Goal: Task Accomplishment & Management: Manage account settings

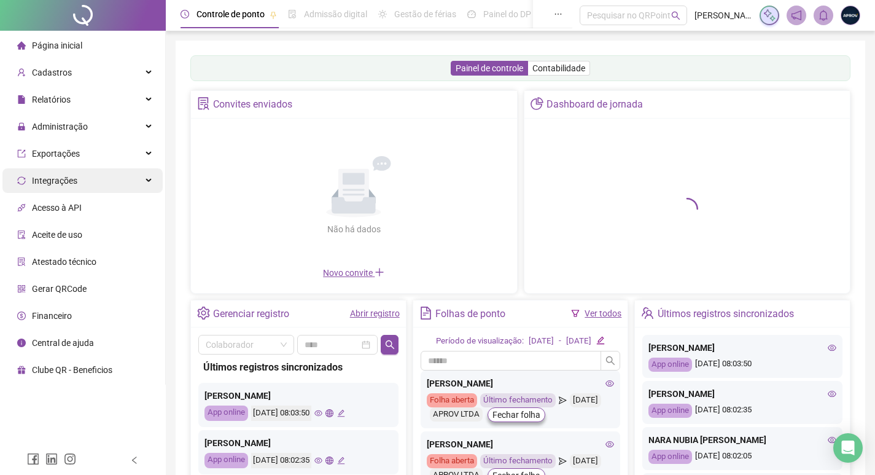
click at [74, 128] on span "Administração" at bounding box center [60, 127] width 56 height 10
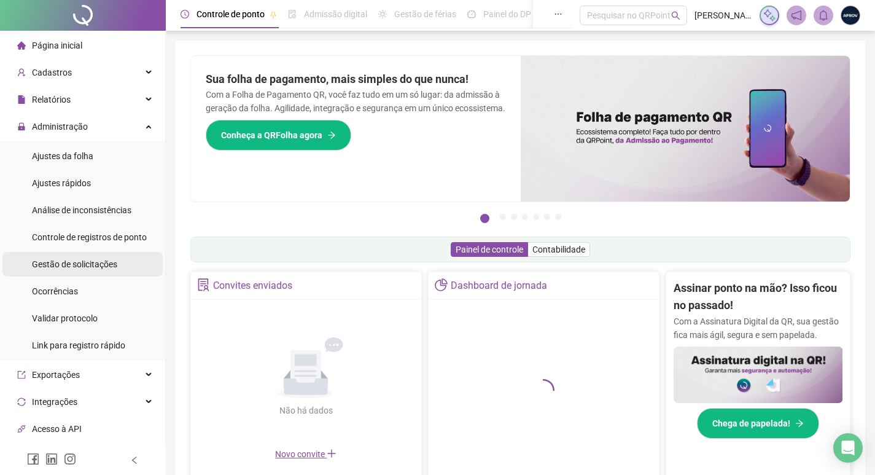
click at [91, 266] on span "Gestão de solicitações" at bounding box center [74, 264] width 85 height 10
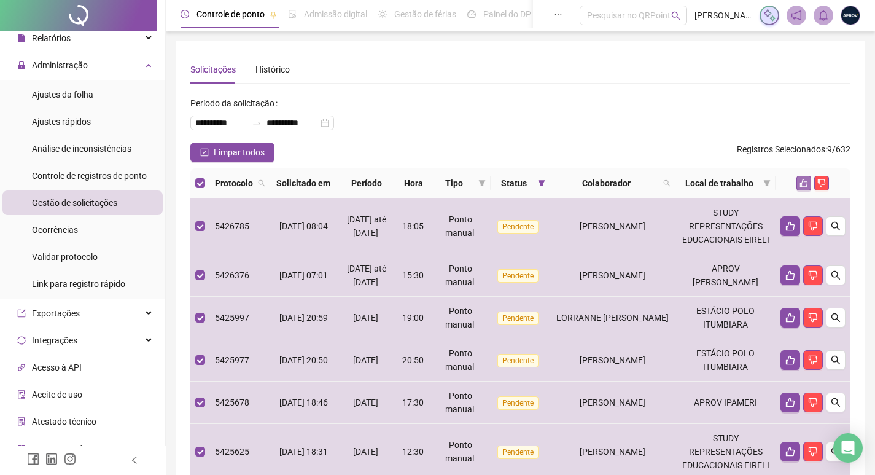
click at [804, 187] on icon "like" at bounding box center [803, 183] width 9 height 9
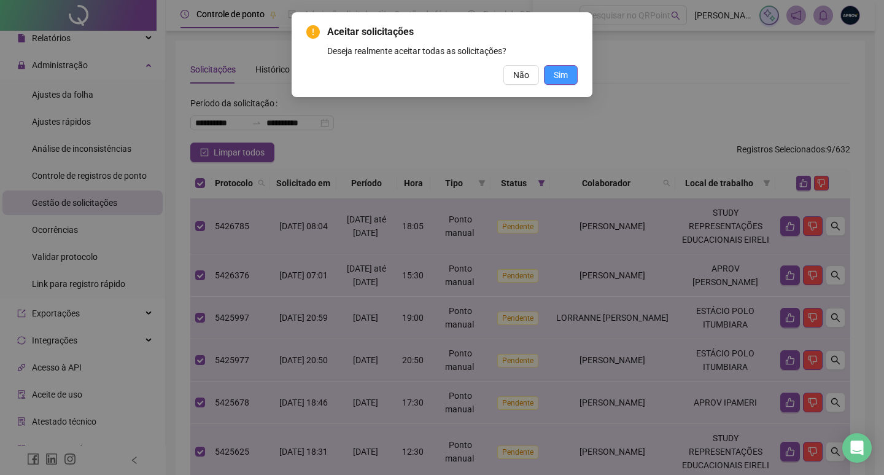
click at [565, 74] on span "Sim" at bounding box center [561, 75] width 14 height 14
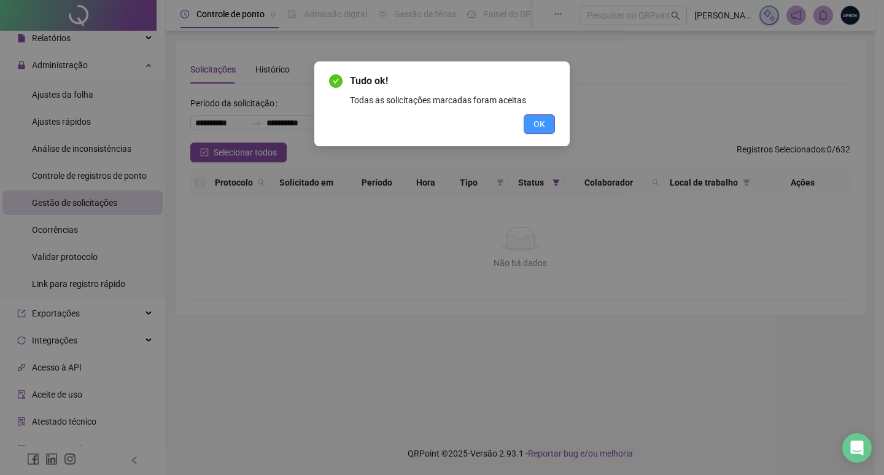
click at [537, 131] on button "OK" at bounding box center [539, 124] width 31 height 20
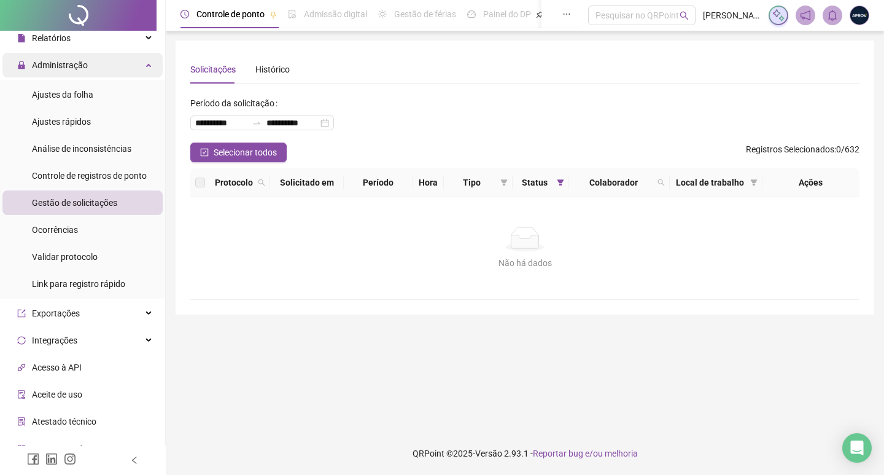
click at [88, 63] on div "Administração" at bounding box center [82, 65] width 160 height 25
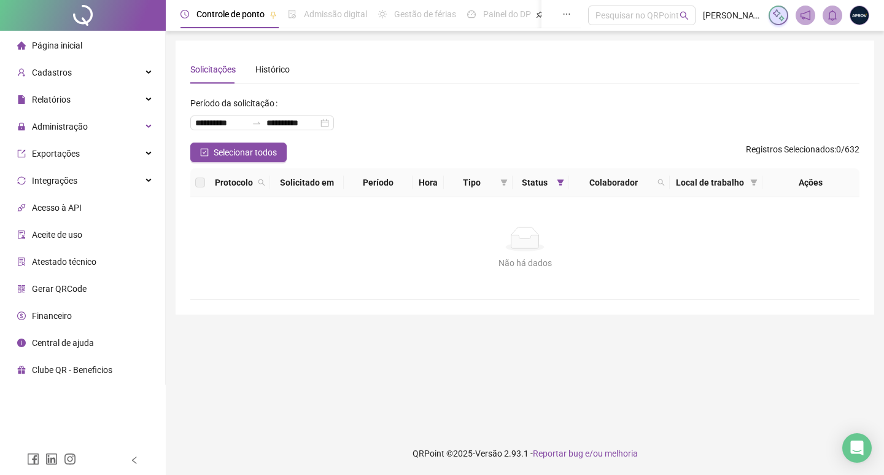
click at [90, 44] on li "Página inicial" at bounding box center [82, 45] width 160 height 25
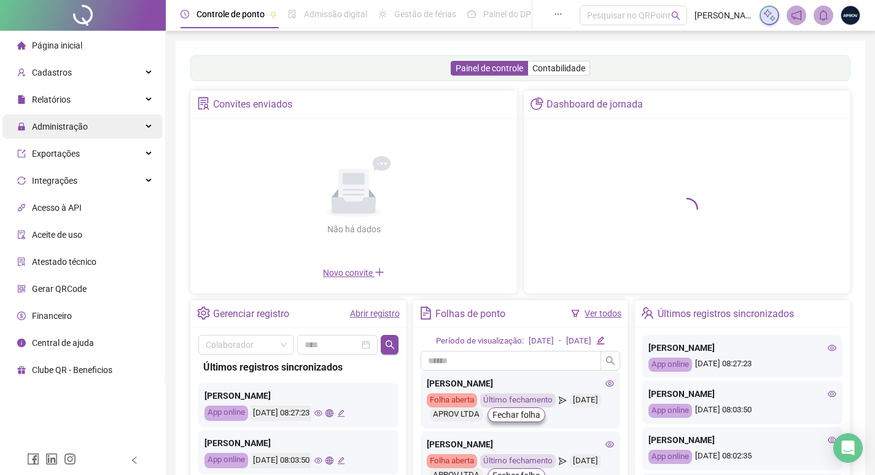
click at [54, 125] on span "Administração" at bounding box center [60, 127] width 56 height 10
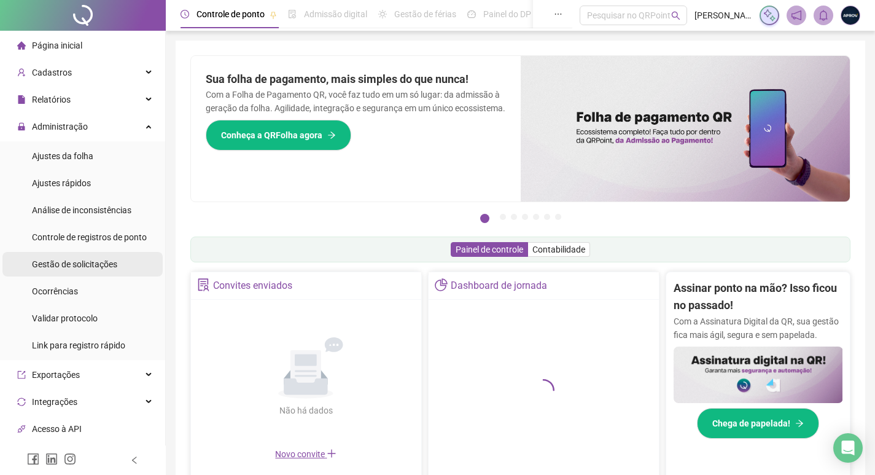
click at [70, 267] on span "Gestão de solicitações" at bounding box center [74, 264] width 85 height 10
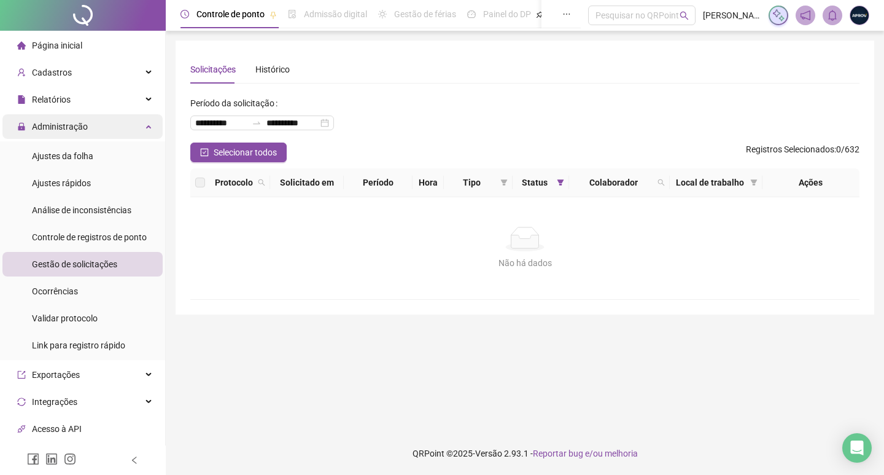
click at [42, 133] on span "Administração" at bounding box center [52, 126] width 71 height 25
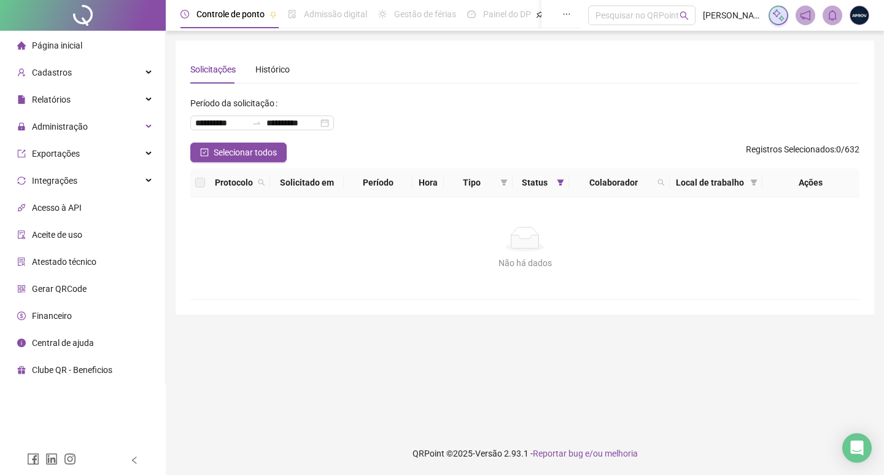
click at [79, 44] on span "Página inicial" at bounding box center [57, 46] width 50 height 10
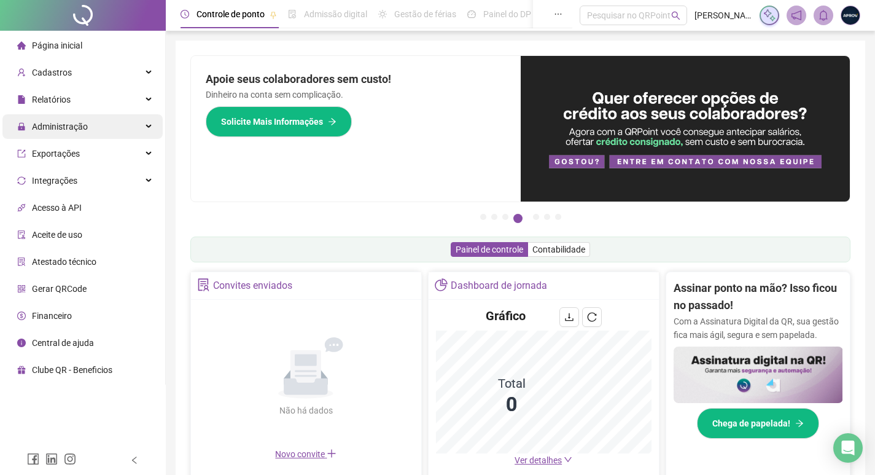
click at [74, 134] on span "Administração" at bounding box center [52, 126] width 71 height 25
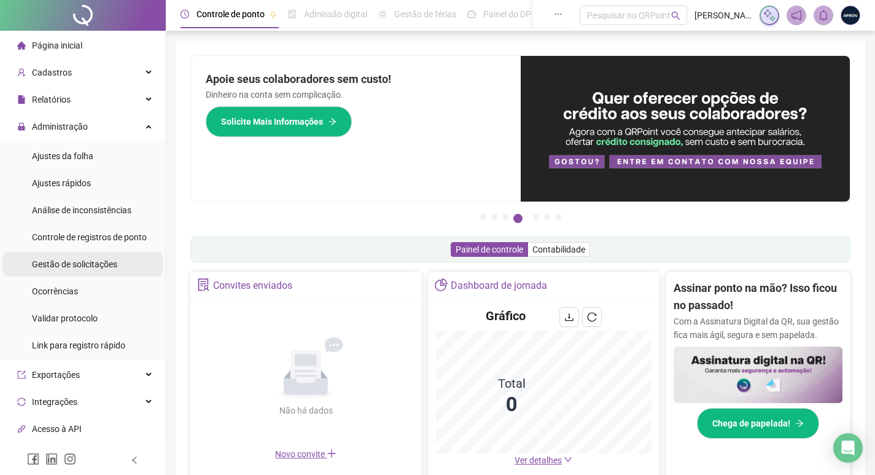
click at [74, 257] on div "Gestão de solicitações" at bounding box center [74, 264] width 85 height 25
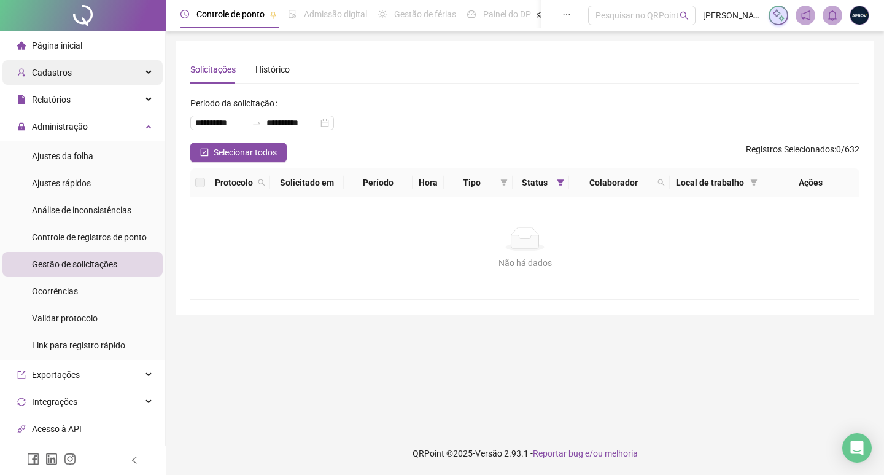
click at [56, 78] on span "Cadastros" at bounding box center [44, 72] width 55 height 25
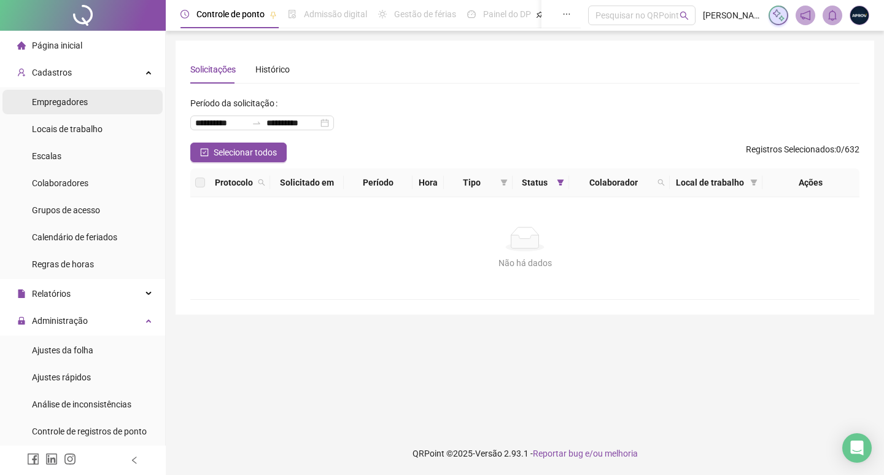
click at [63, 97] on span "Empregadores" at bounding box center [60, 102] width 56 height 10
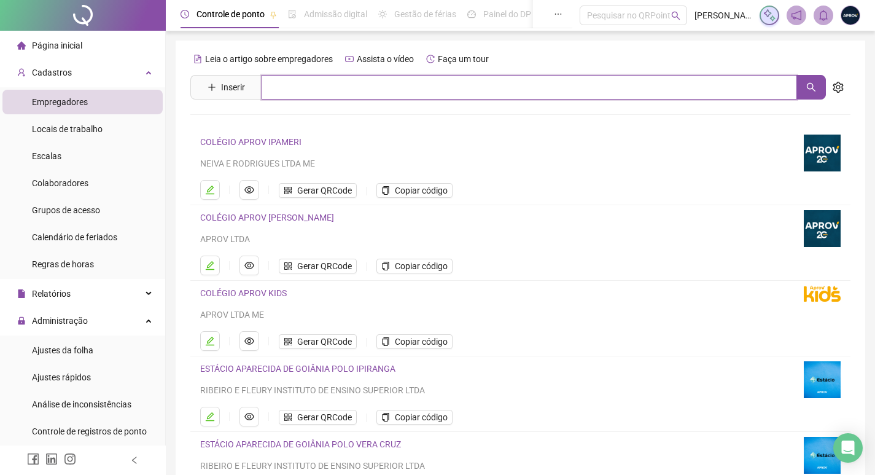
click at [384, 85] on input "text" at bounding box center [529, 87] width 535 height 25
type input "****"
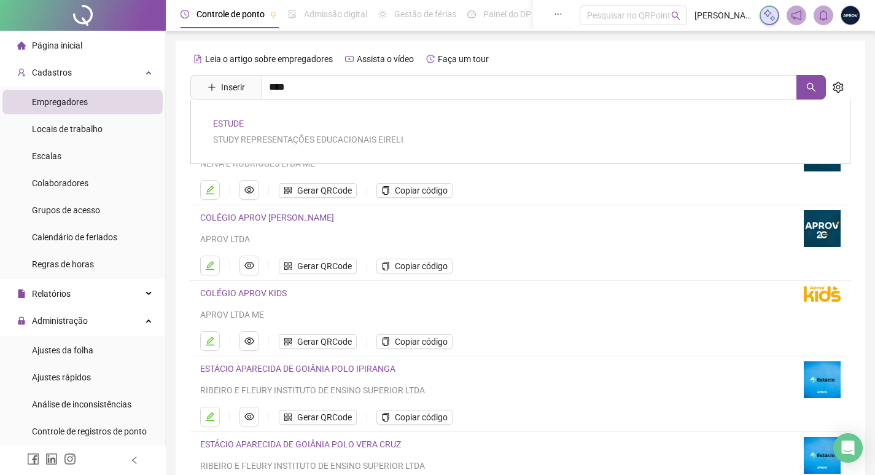
click at [236, 123] on link "ESTUDE" at bounding box center [228, 124] width 31 height 10
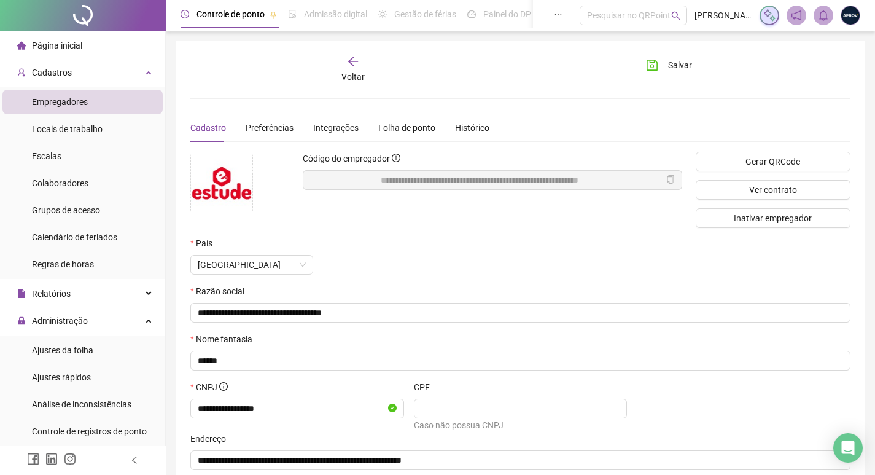
click at [670, 181] on icon "copy" at bounding box center [670, 179] width 9 height 9
click at [82, 174] on div "Colaboradores" at bounding box center [60, 183] width 56 height 25
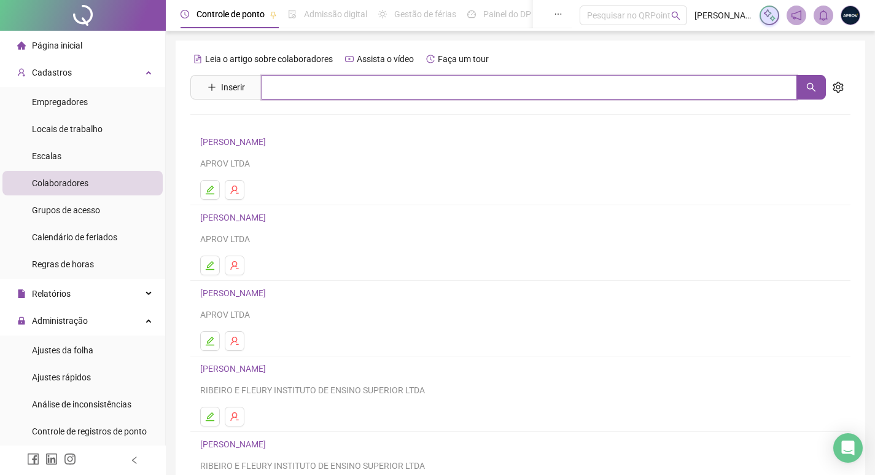
click at [319, 79] on input "text" at bounding box center [529, 87] width 535 height 25
type input "*******"
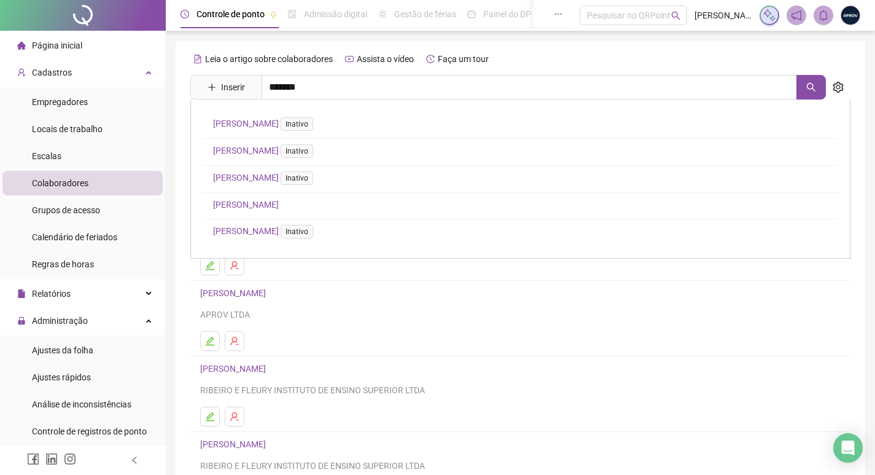
click at [252, 200] on link "[PERSON_NAME]" at bounding box center [246, 205] width 66 height 10
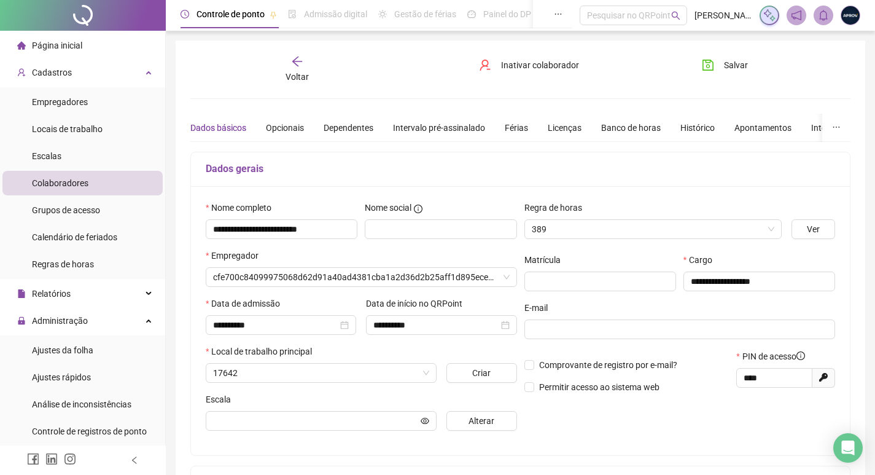
type input "**********"
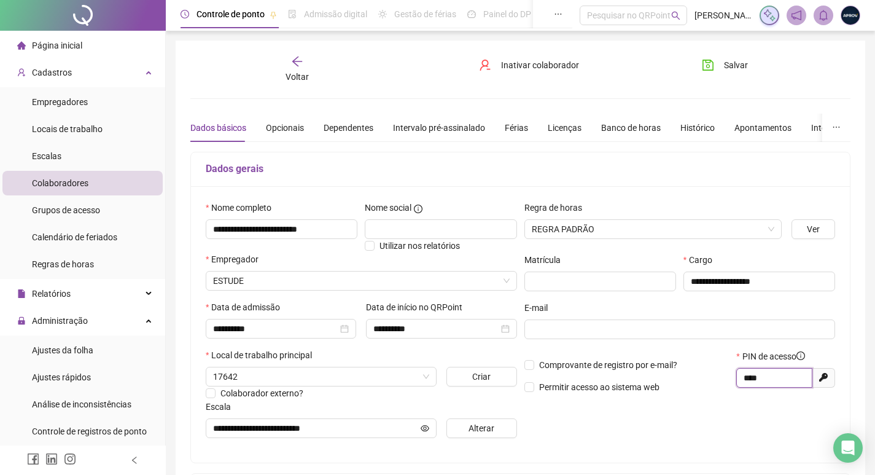
click at [784, 380] on input "****" at bounding box center [773, 378] width 59 height 14
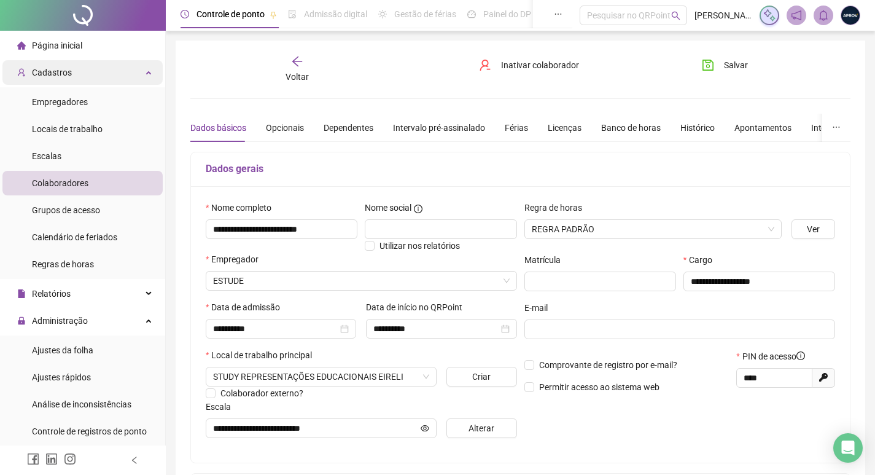
click at [81, 78] on div "Cadastros" at bounding box center [82, 72] width 160 height 25
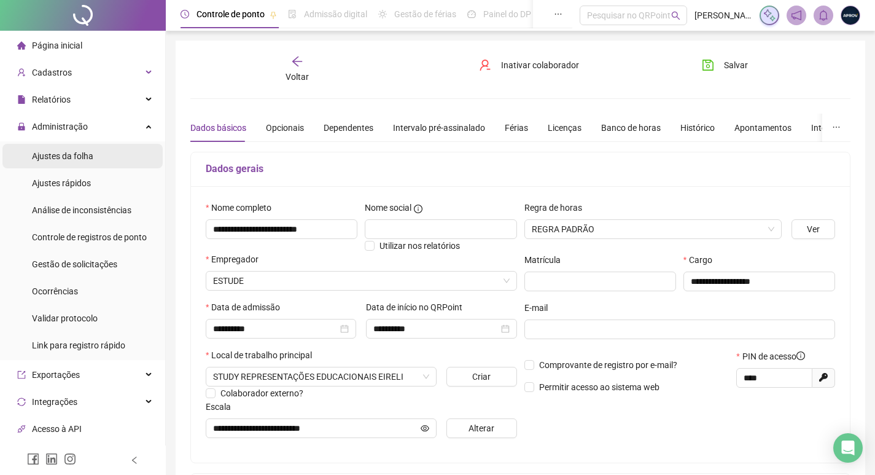
click at [71, 151] on span "Ajustes da folha" at bounding box center [62, 156] width 61 height 10
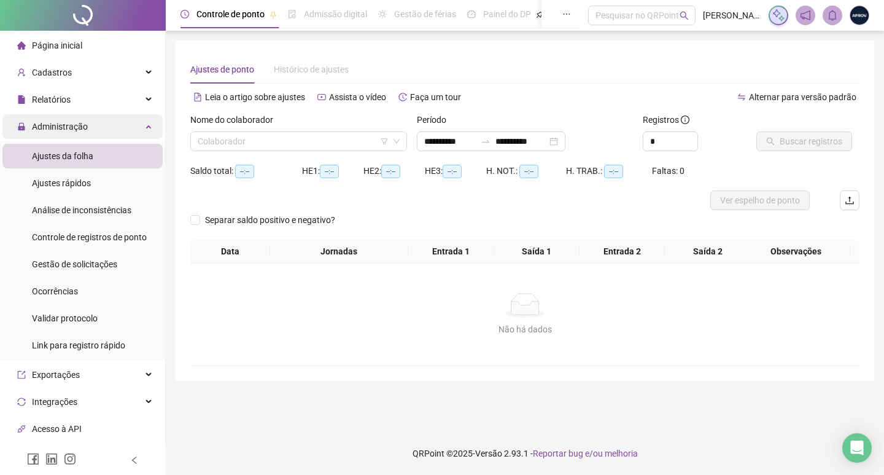
click at [75, 122] on span "Administração" at bounding box center [60, 127] width 56 height 10
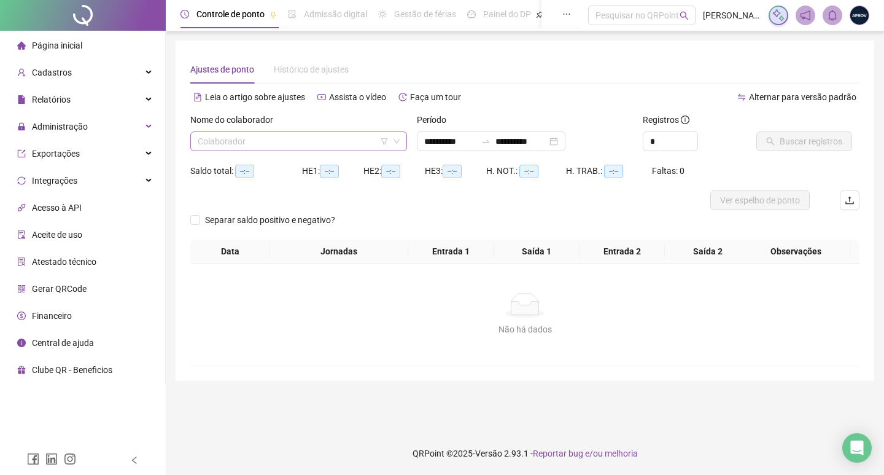
click at [291, 141] on input "search" at bounding box center [293, 141] width 191 height 18
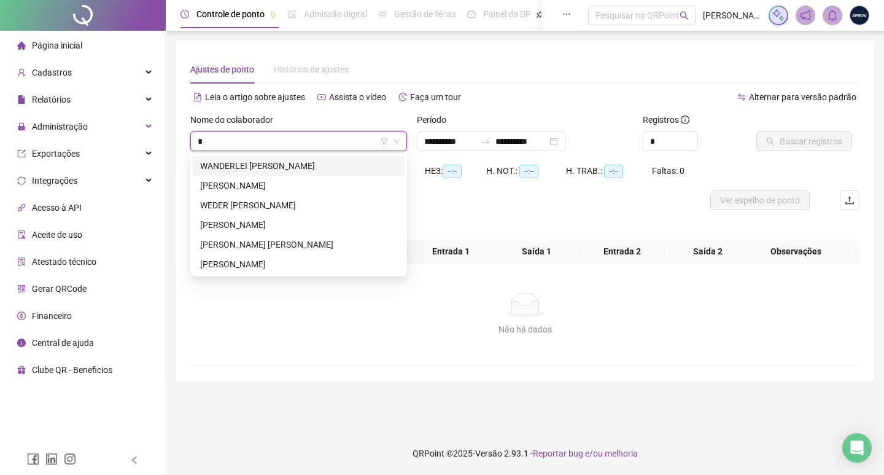
type input "*"
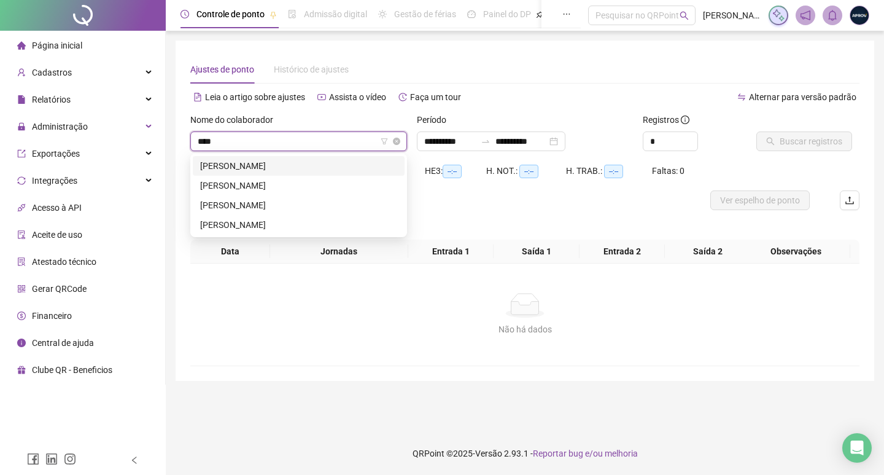
type input "*****"
click at [302, 158] on div "[PERSON_NAME]" at bounding box center [299, 166] width 212 height 20
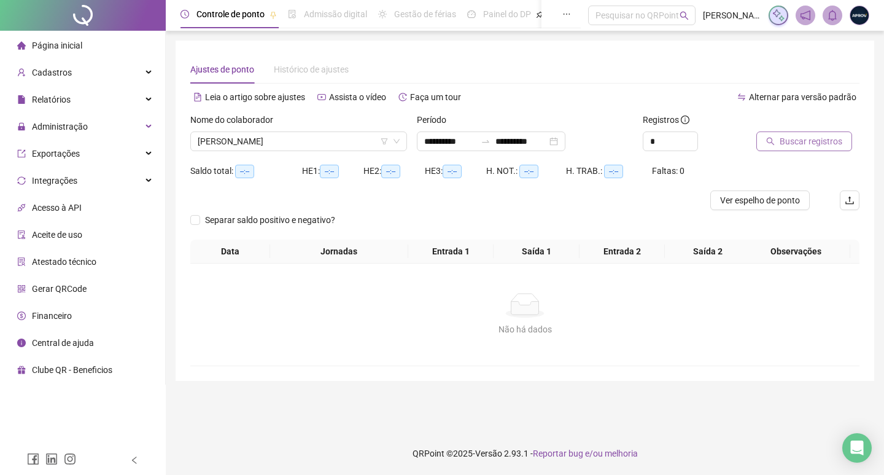
click at [775, 142] on button "Buscar registros" at bounding box center [804, 141] width 96 height 20
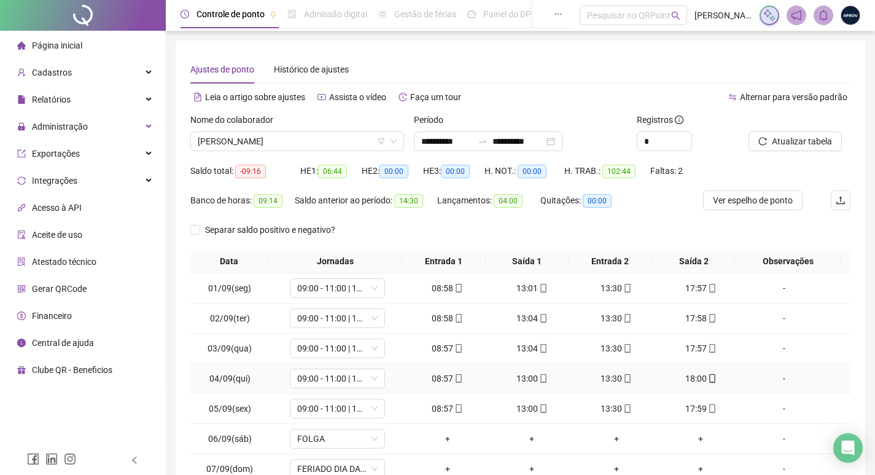
scroll to position [111, 0]
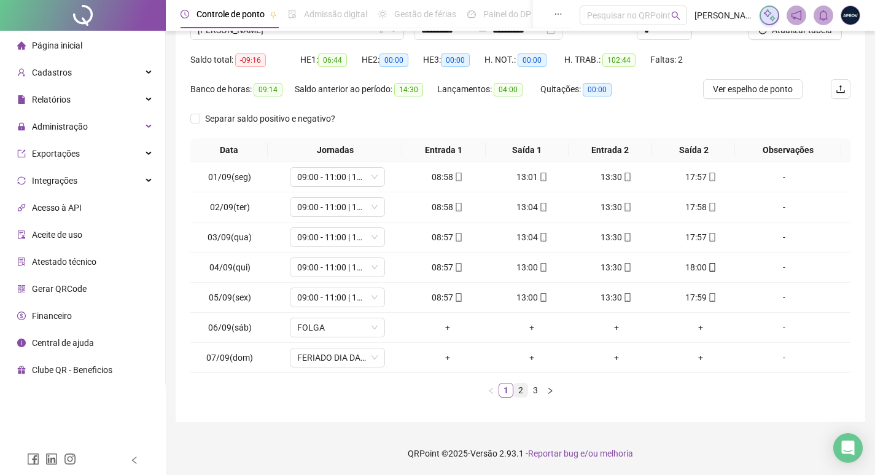
drag, startPoint x: 517, startPoint y: 385, endPoint x: 530, endPoint y: 387, distance: 13.7
click at [518, 385] on link "2" at bounding box center [521, 390] width 14 height 14
click at [532, 387] on link "3" at bounding box center [536, 390] width 14 height 14
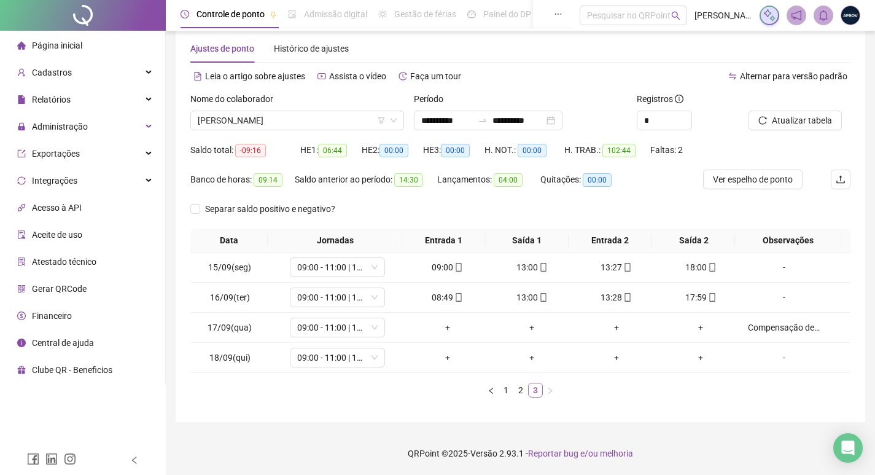
scroll to position [21, 0]
click at [772, 331] on div "Compensação de horas conforme informado via e-mail pela Gestora Imediata [PERSO…" at bounding box center [784, 328] width 72 height 14
type textarea "**********"
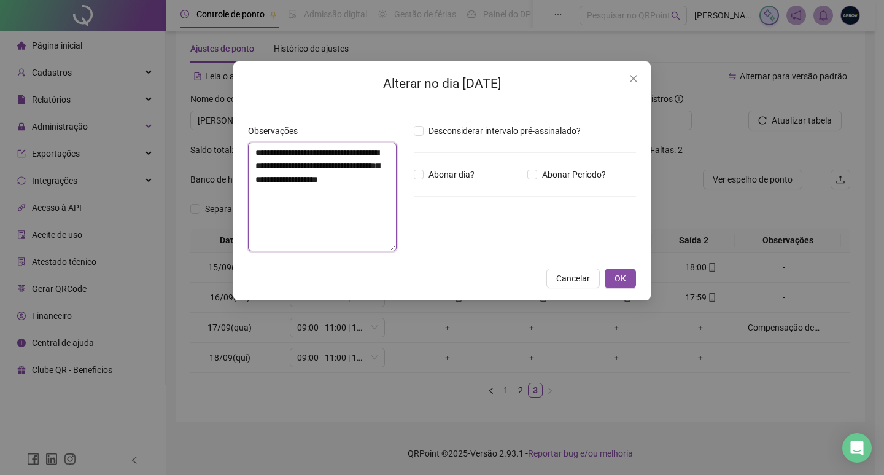
click at [353, 198] on textarea "**********" at bounding box center [322, 196] width 149 height 109
click at [627, 284] on button "OK" at bounding box center [620, 278] width 31 height 20
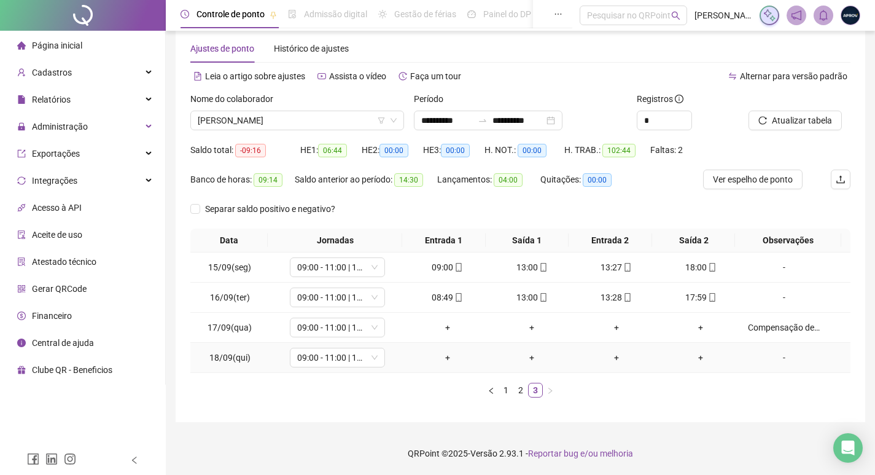
click at [780, 354] on div "-" at bounding box center [784, 358] width 72 height 14
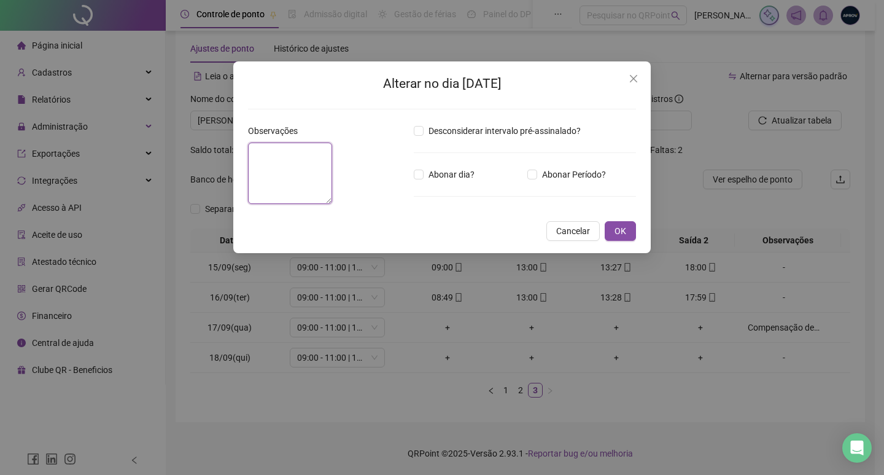
click at [332, 194] on textarea at bounding box center [290, 172] width 84 height 61
paste textarea "**********"
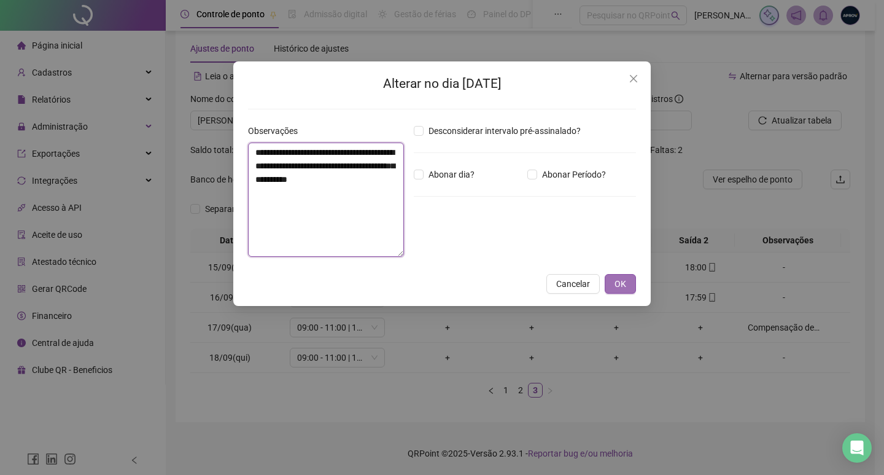
type textarea "**********"
click at [618, 279] on span "OK" at bounding box center [621, 284] width 12 height 14
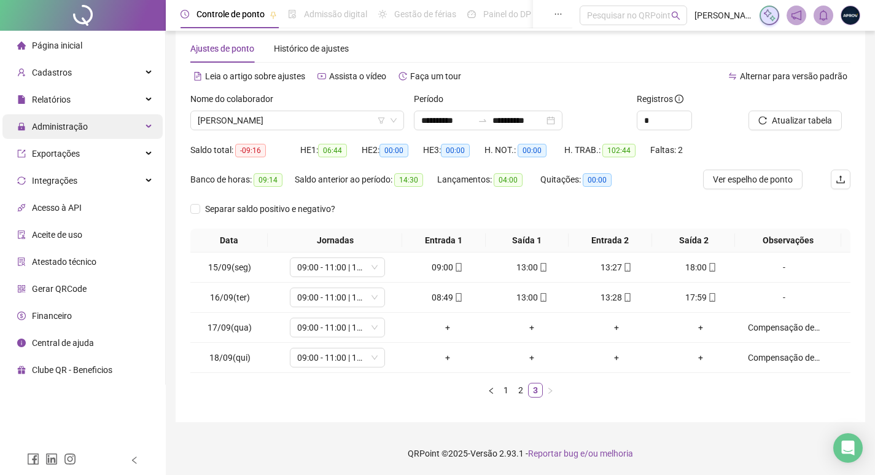
click at [77, 131] on span "Administração" at bounding box center [60, 127] width 56 height 10
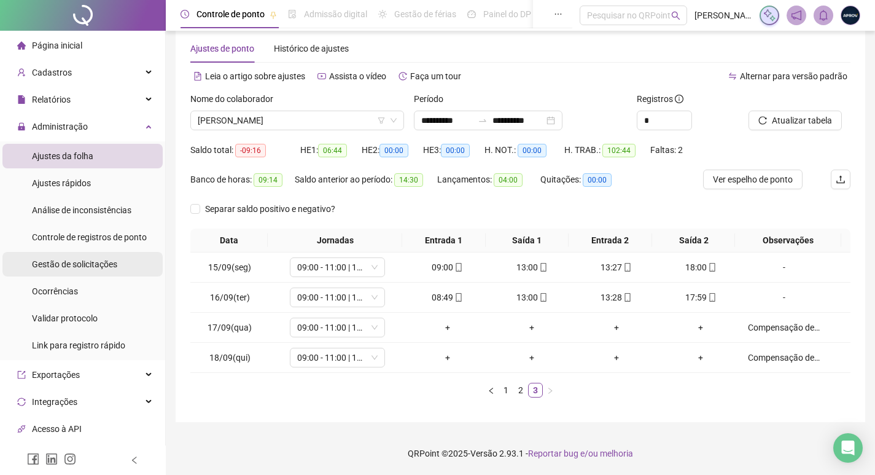
click at [82, 260] on span "Gestão de solicitações" at bounding box center [74, 264] width 85 height 10
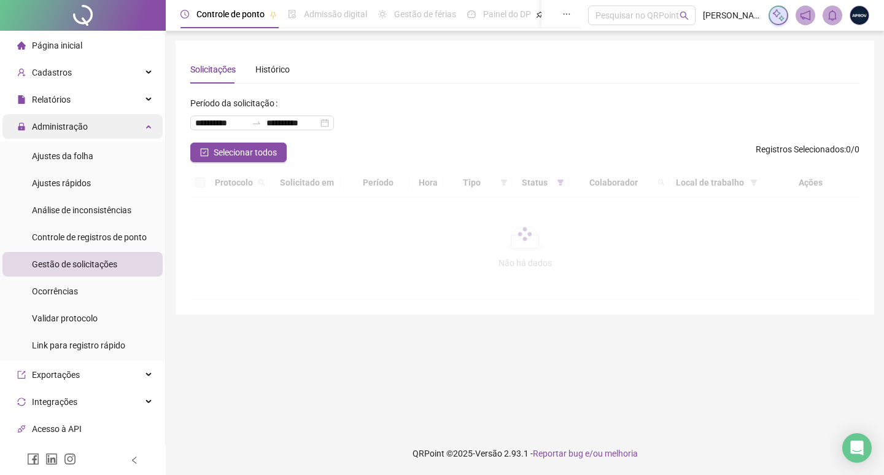
click at [76, 122] on span "Administração" at bounding box center [60, 127] width 56 height 10
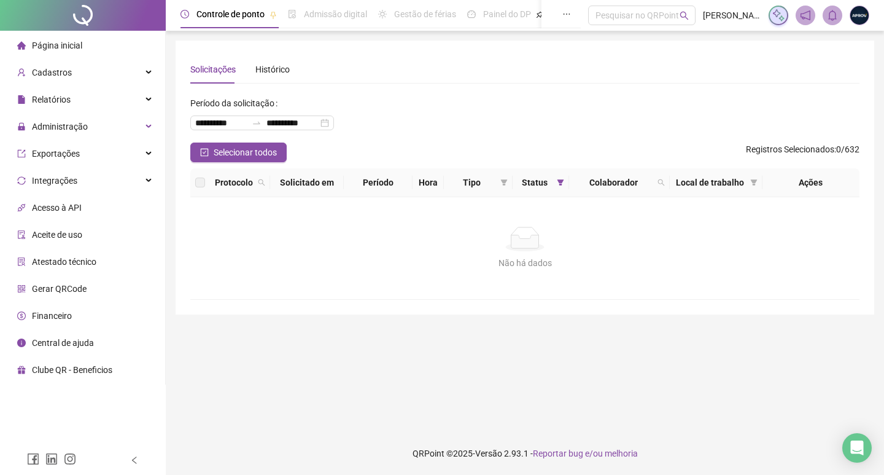
click at [97, 41] on li "Página inicial" at bounding box center [82, 45] width 160 height 25
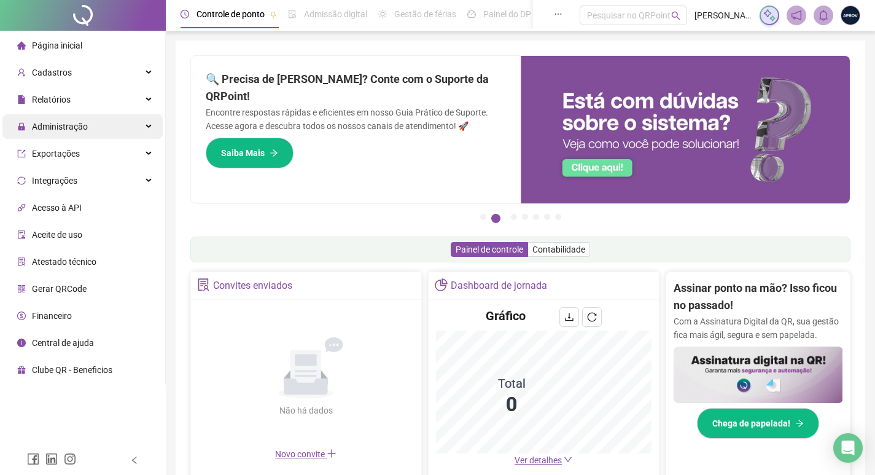
click at [42, 123] on span "Administração" at bounding box center [60, 127] width 56 height 10
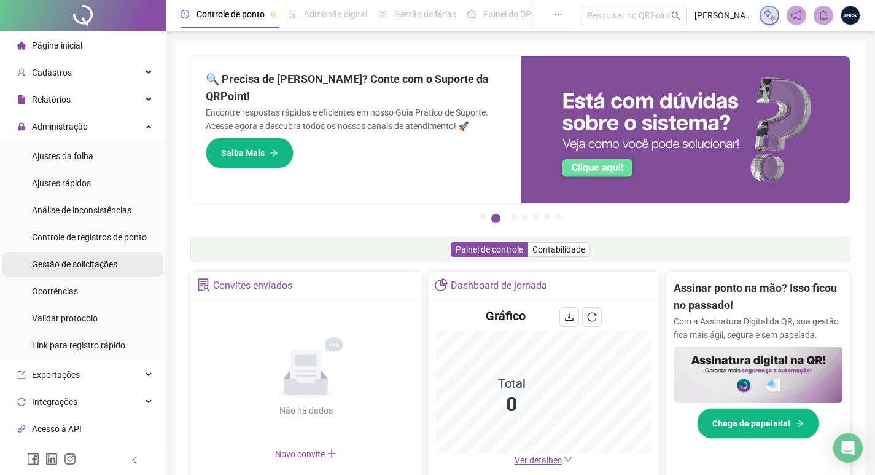
click at [87, 262] on span "Gestão de solicitações" at bounding box center [74, 264] width 85 height 10
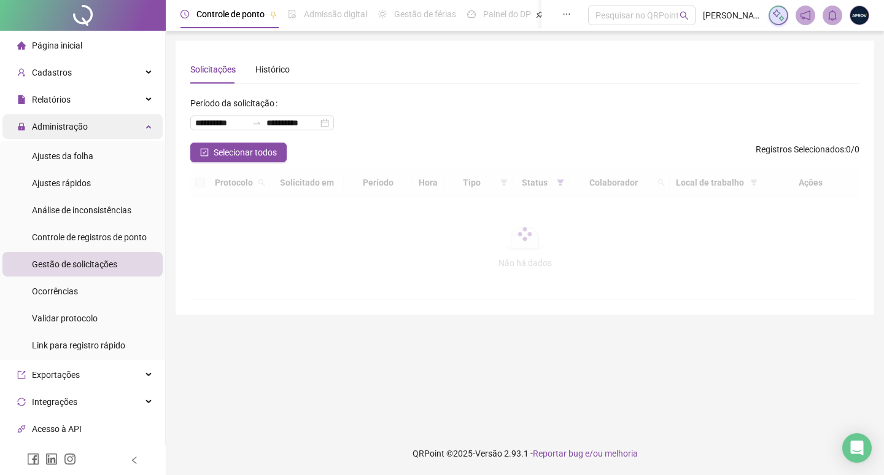
click at [64, 130] on span "Administração" at bounding box center [60, 127] width 56 height 10
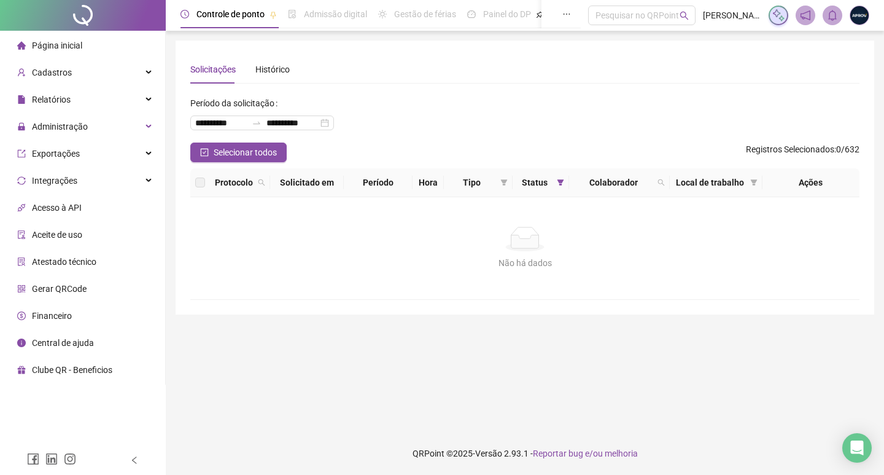
click at [64, 49] on span "Página inicial" at bounding box center [57, 46] width 50 height 10
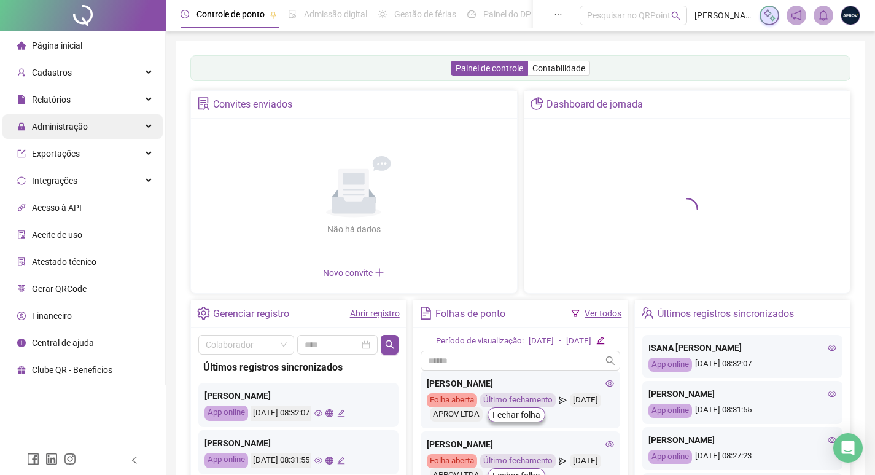
click at [49, 125] on span "Administração" at bounding box center [60, 127] width 56 height 10
click at [77, 124] on span "Administração" at bounding box center [60, 127] width 56 height 10
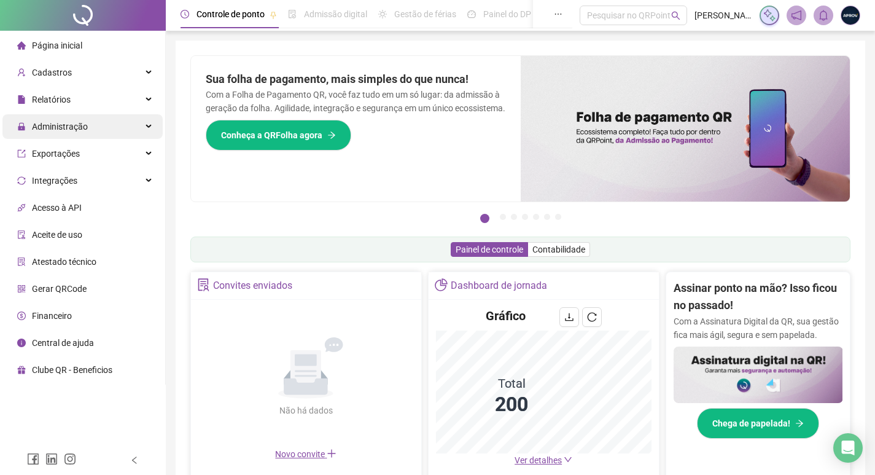
click at [77, 124] on span "Administração" at bounding box center [60, 127] width 56 height 10
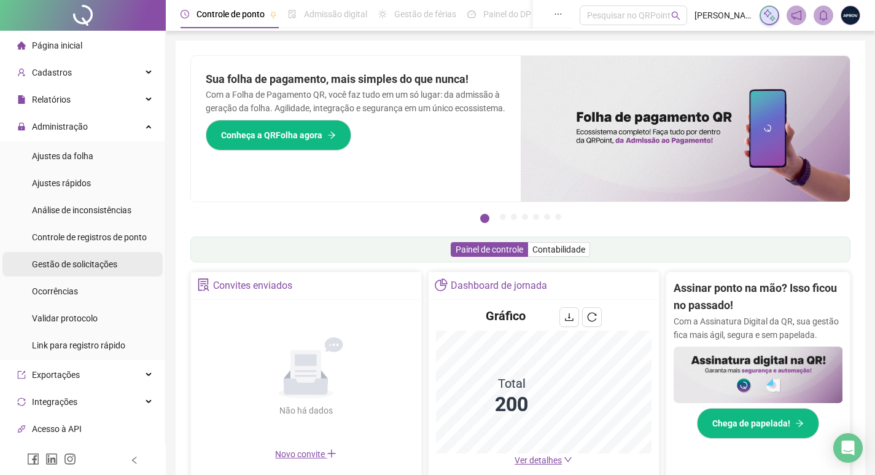
click at [67, 266] on span "Gestão de solicitações" at bounding box center [74, 264] width 85 height 10
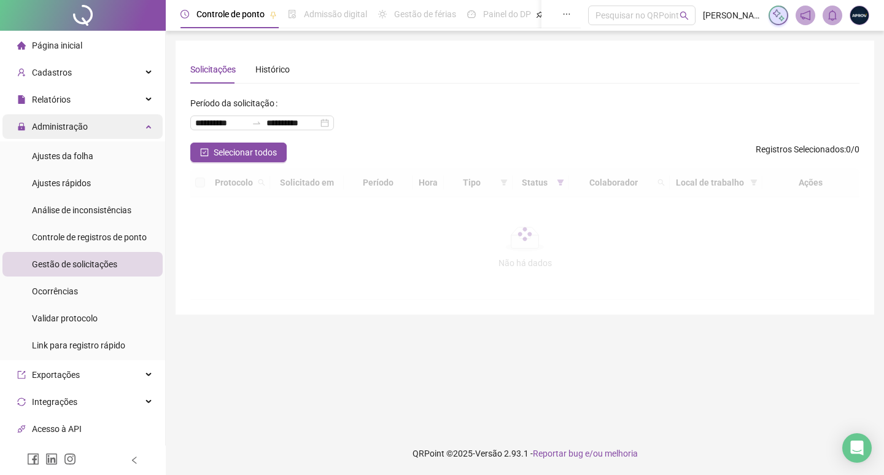
click at [66, 125] on span "Administração" at bounding box center [60, 127] width 56 height 10
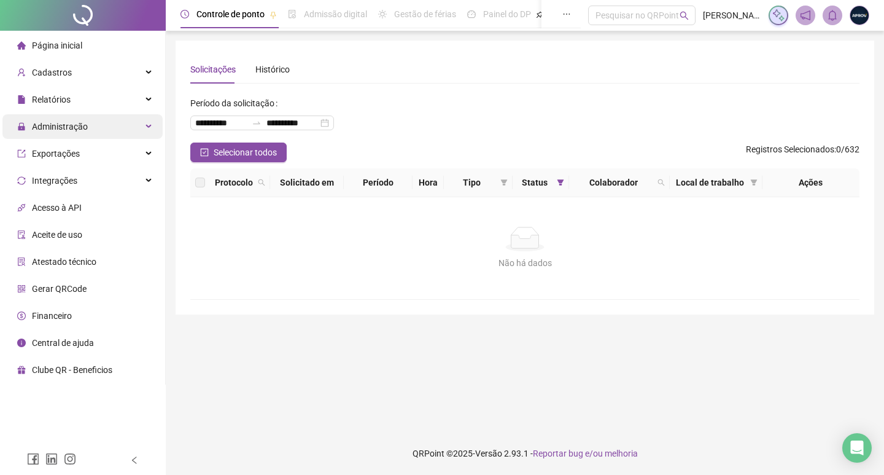
click at [75, 125] on span "Administração" at bounding box center [60, 127] width 56 height 10
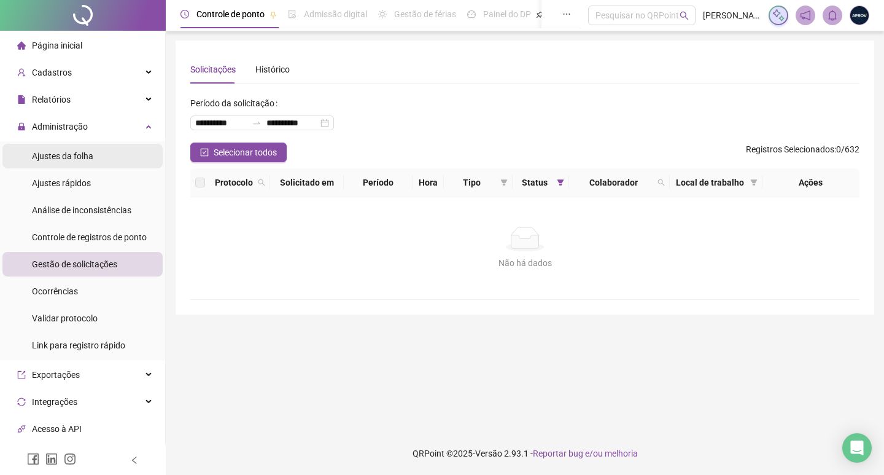
click at [80, 153] on span "Ajustes da folha" at bounding box center [62, 156] width 61 height 10
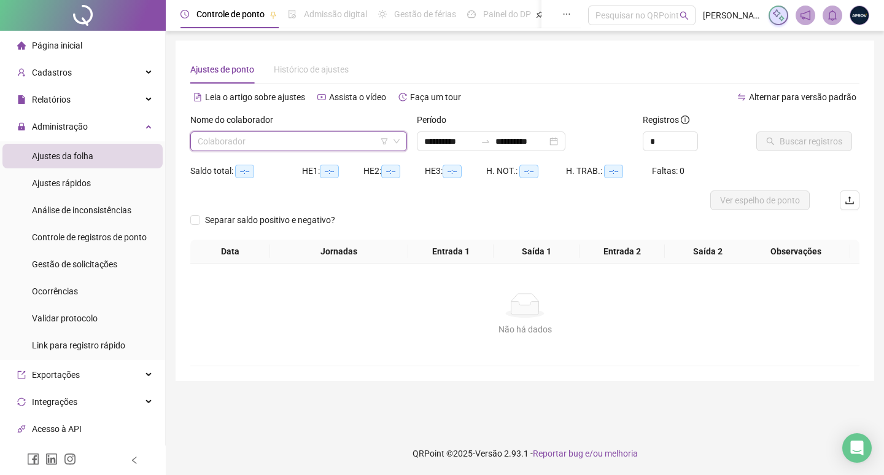
click at [276, 147] on input "search" at bounding box center [293, 141] width 191 height 18
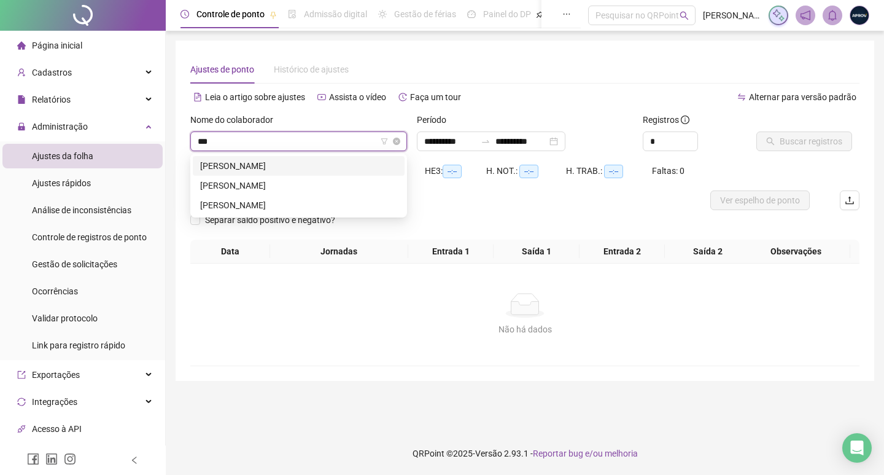
type input "****"
click at [277, 167] on div "[PERSON_NAME]" at bounding box center [298, 166] width 197 height 14
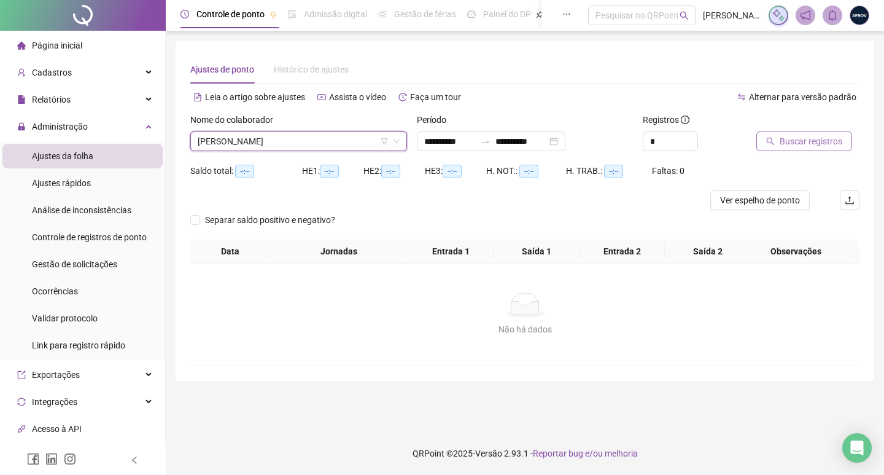
click at [795, 142] on span "Buscar registros" at bounding box center [811, 141] width 63 height 14
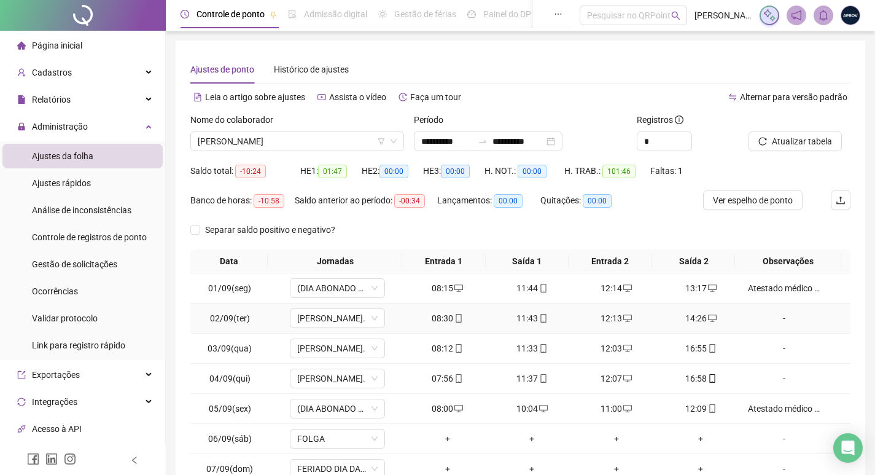
scroll to position [111, 0]
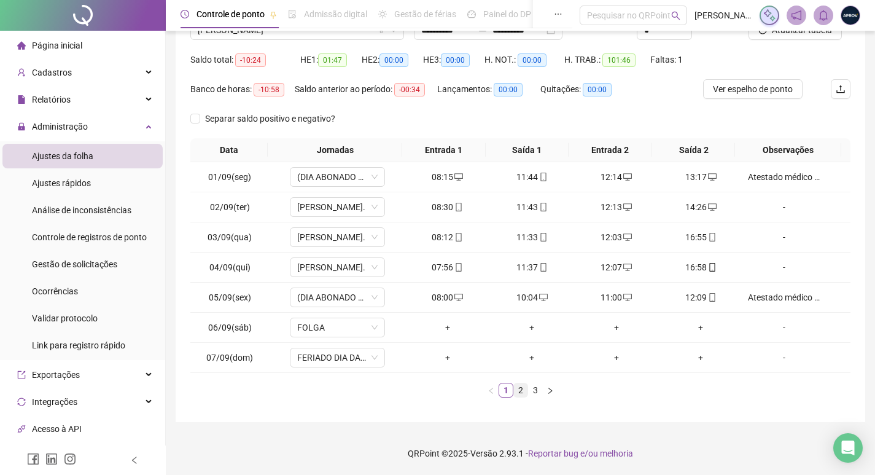
click at [518, 388] on link "2" at bounding box center [521, 390] width 14 height 14
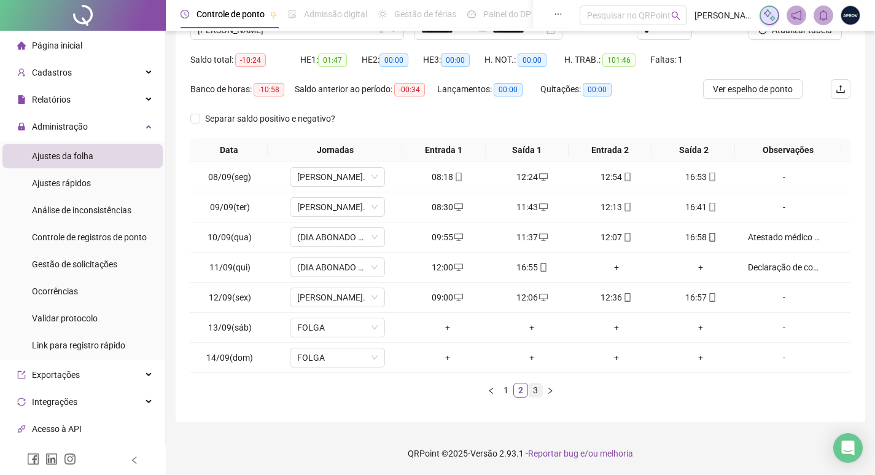
click at [534, 386] on link "3" at bounding box center [536, 390] width 14 height 14
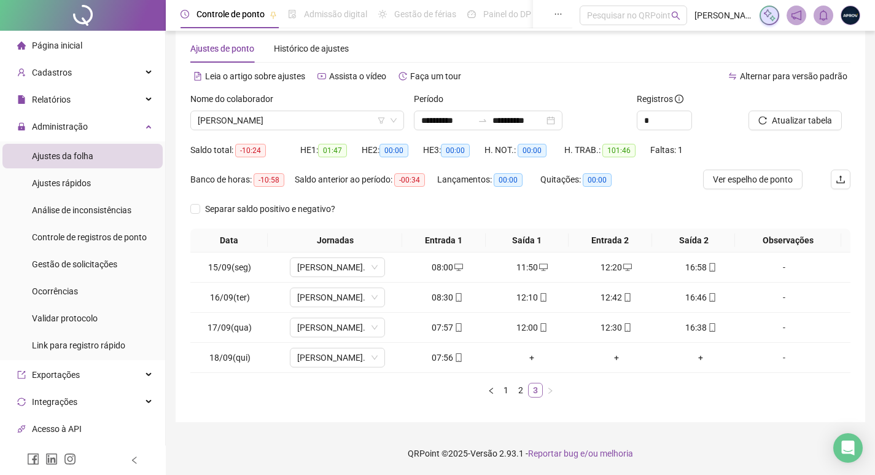
scroll to position [21, 0]
click at [690, 327] on div "16:38" at bounding box center [701, 328] width 75 height 14
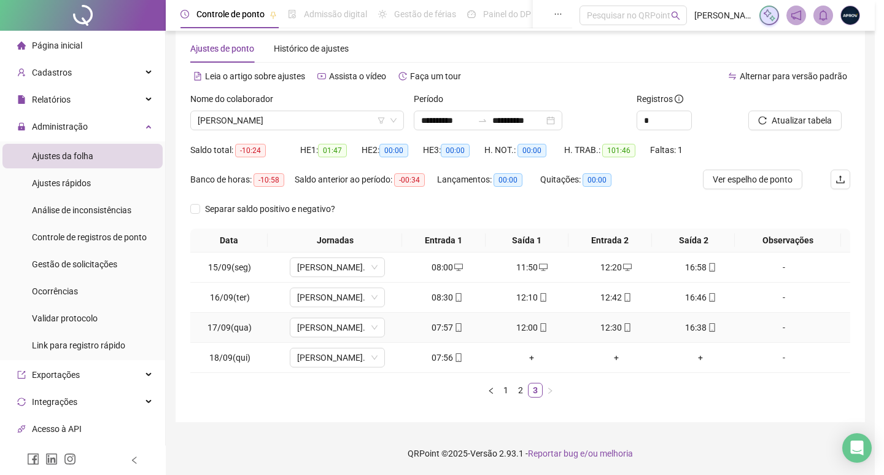
type input "**********"
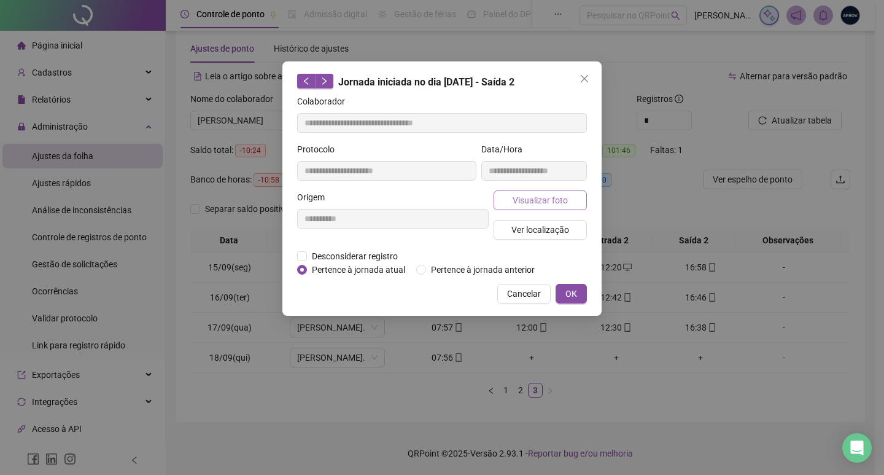
click at [553, 196] on span "Visualizar foto" at bounding box center [540, 200] width 55 height 14
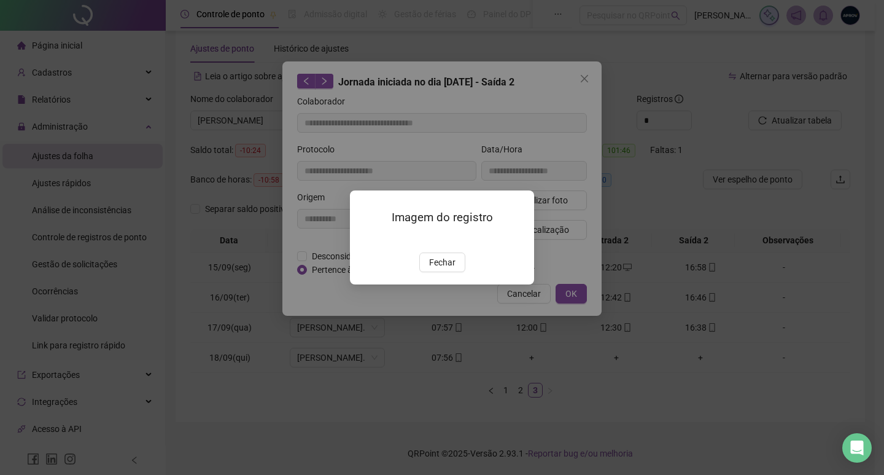
click at [365, 239] on img at bounding box center [365, 239] width 0 height 0
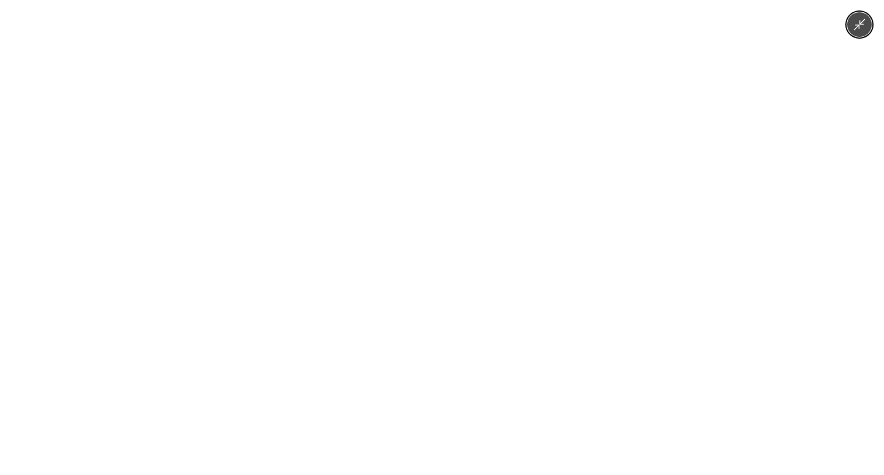
click at [624, 236] on div at bounding box center [442, 237] width 884 height 475
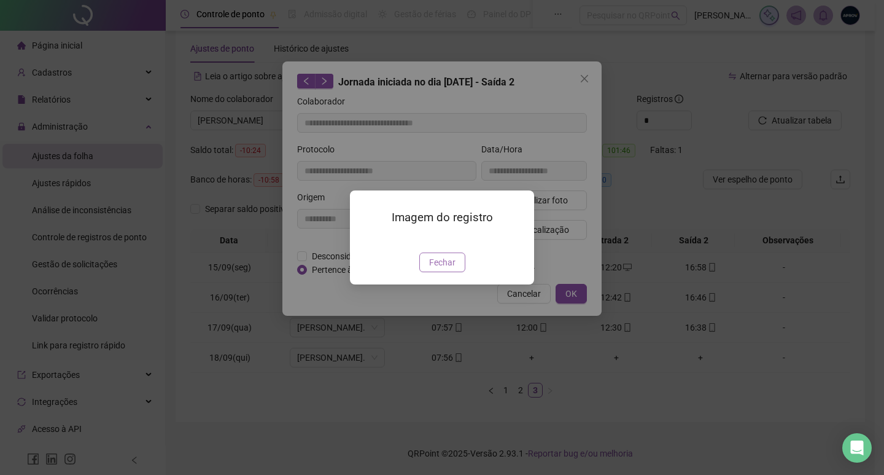
click at [439, 269] on span "Fechar" at bounding box center [442, 262] width 26 height 14
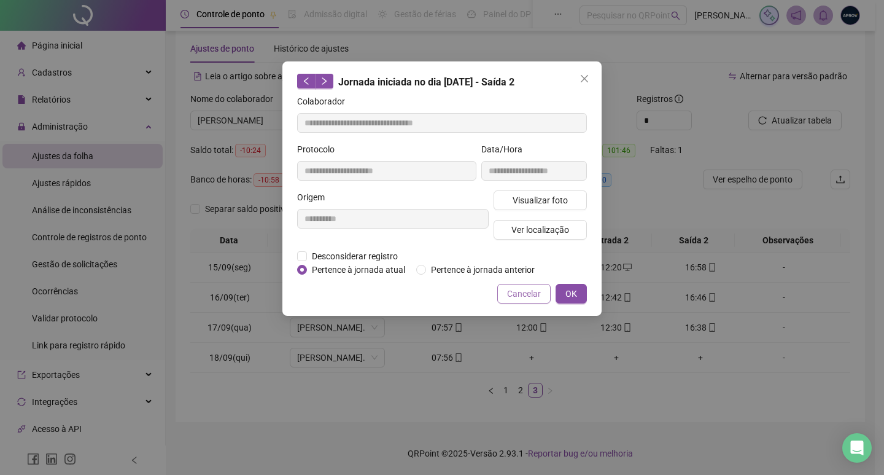
click at [518, 292] on span "Cancelar" at bounding box center [524, 294] width 34 height 14
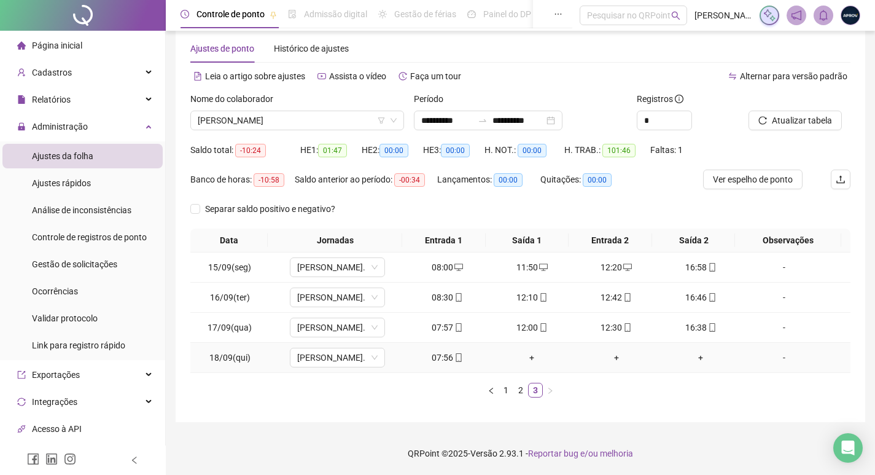
click at [454, 353] on icon "mobile" at bounding box center [458, 357] width 9 height 9
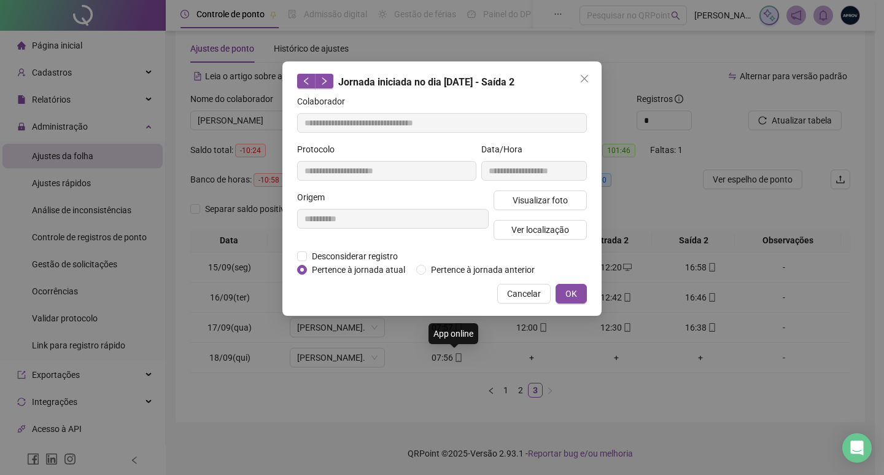
type input "**********"
click at [530, 195] on span "Visualizar foto" at bounding box center [540, 200] width 55 height 14
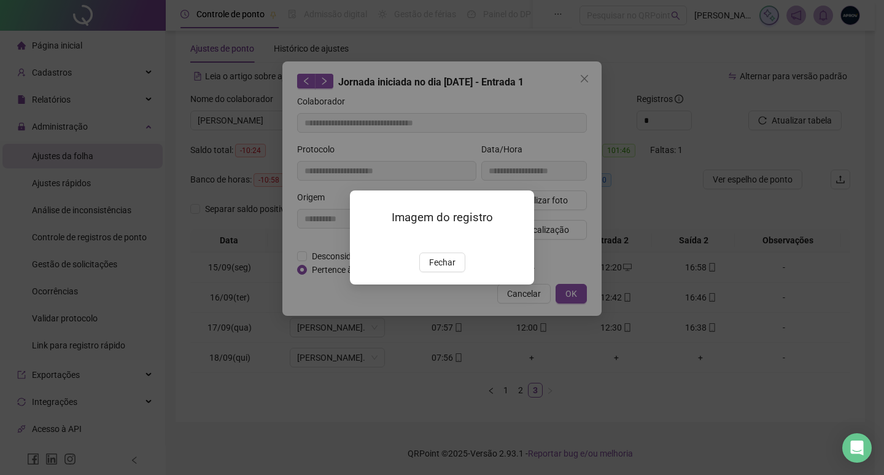
click at [365, 239] on img at bounding box center [365, 239] width 0 height 0
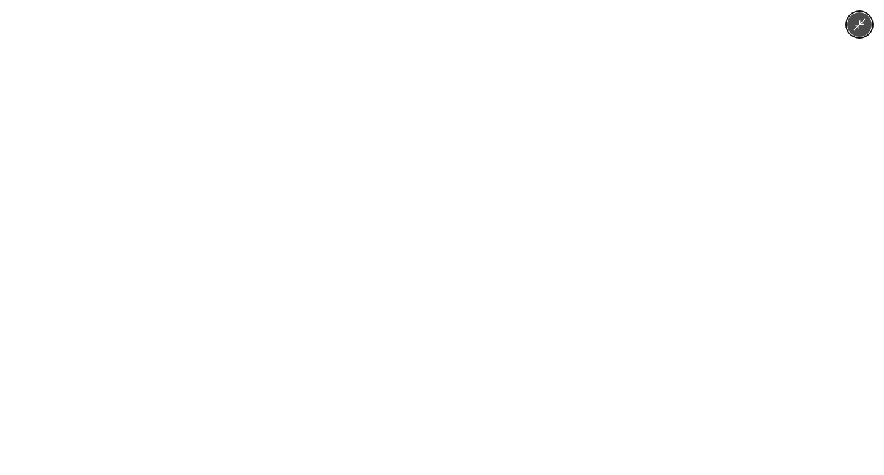
click at [589, 235] on div at bounding box center [442, 237] width 884 height 475
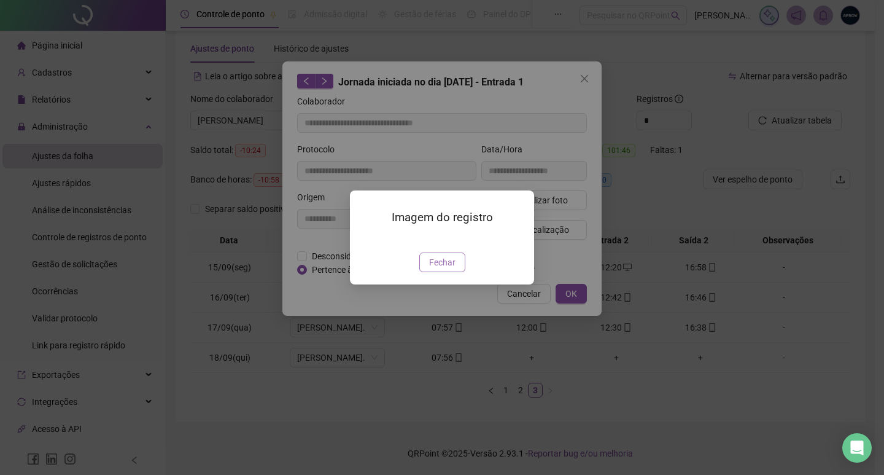
click at [446, 269] on span "Fechar" at bounding box center [442, 262] width 26 height 14
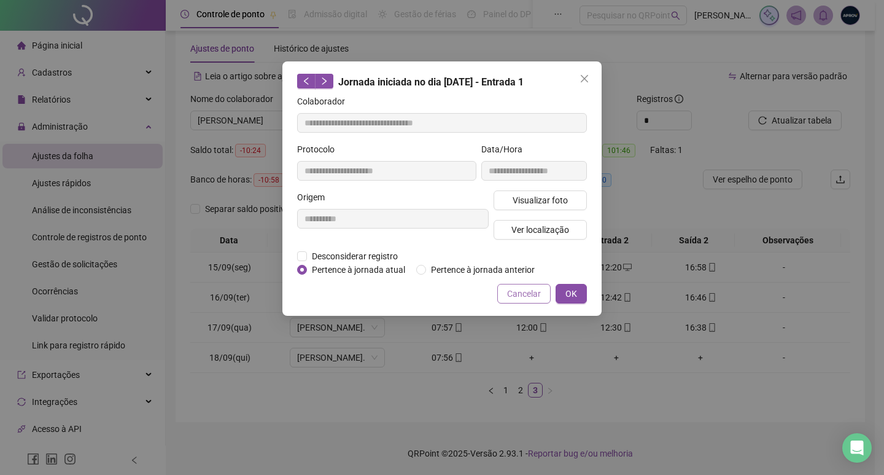
click at [521, 289] on span "Cancelar" at bounding box center [524, 294] width 34 height 14
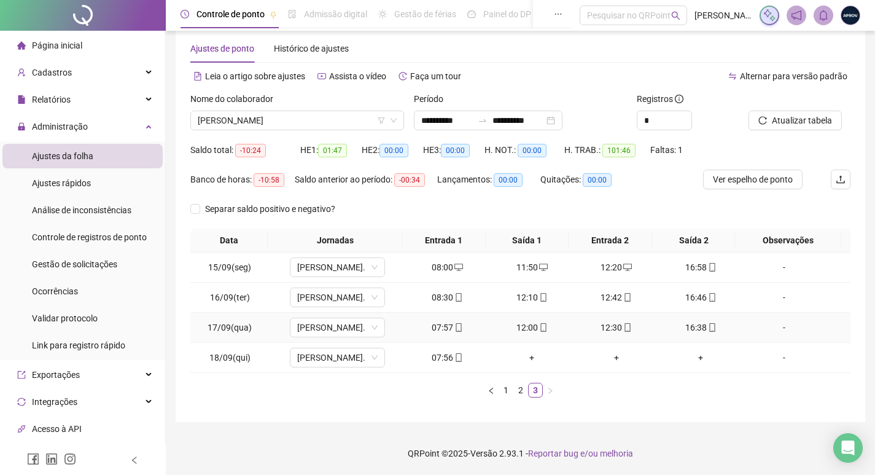
click at [441, 331] on div "07:57" at bounding box center [447, 328] width 75 height 14
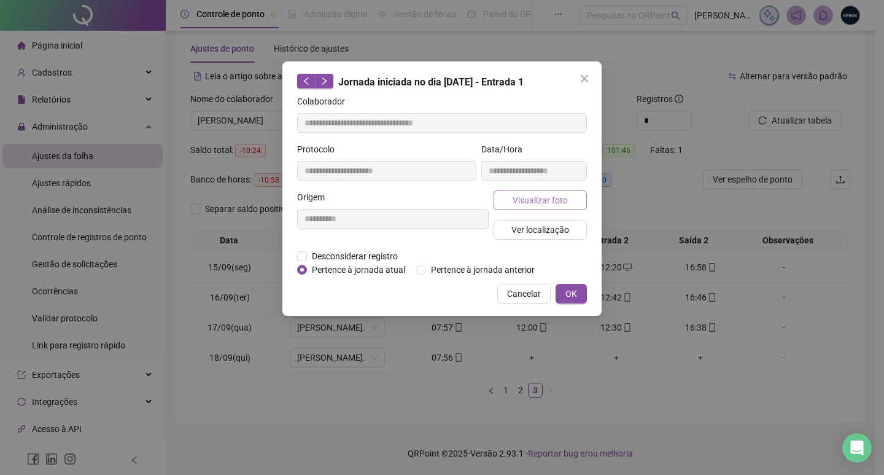
type input "**********"
click at [506, 190] on button "Visualizar foto" at bounding box center [540, 200] width 93 height 20
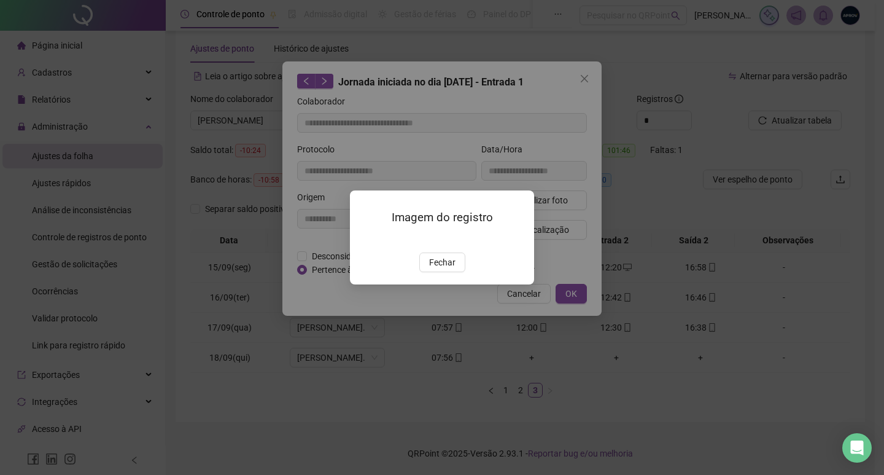
click at [365, 239] on img at bounding box center [365, 239] width 0 height 0
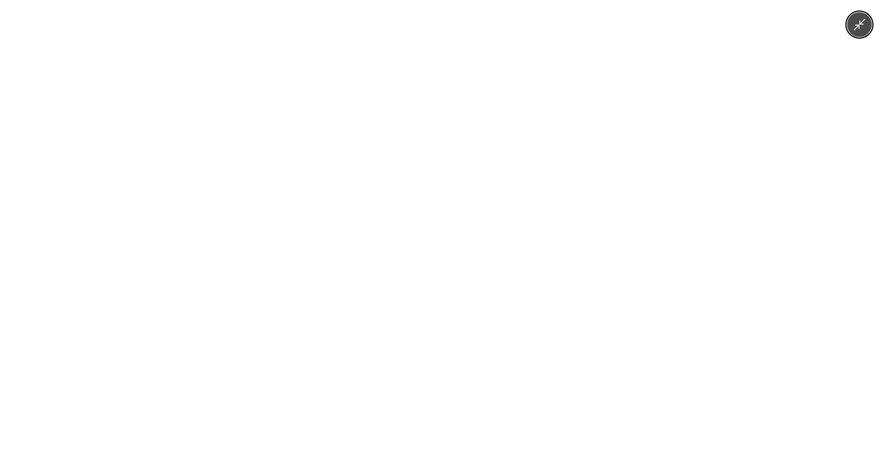
click at [665, 216] on div at bounding box center [442, 237] width 884 height 475
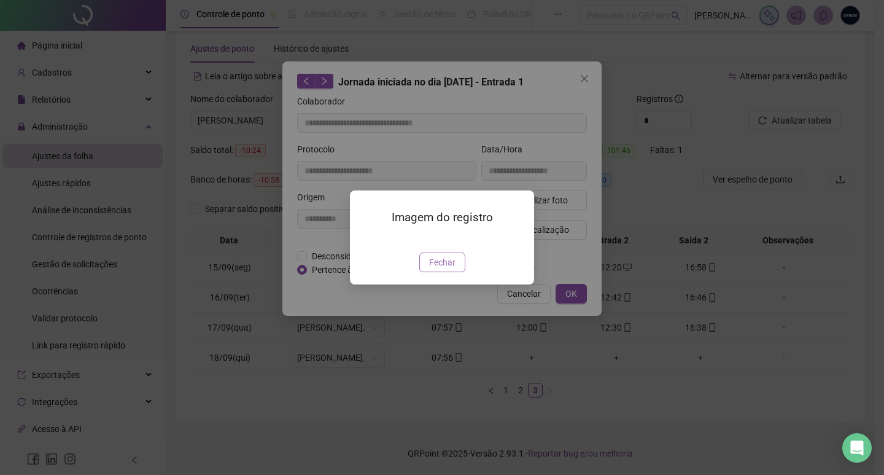
click at [456, 272] on button "Fechar" at bounding box center [442, 262] width 46 height 20
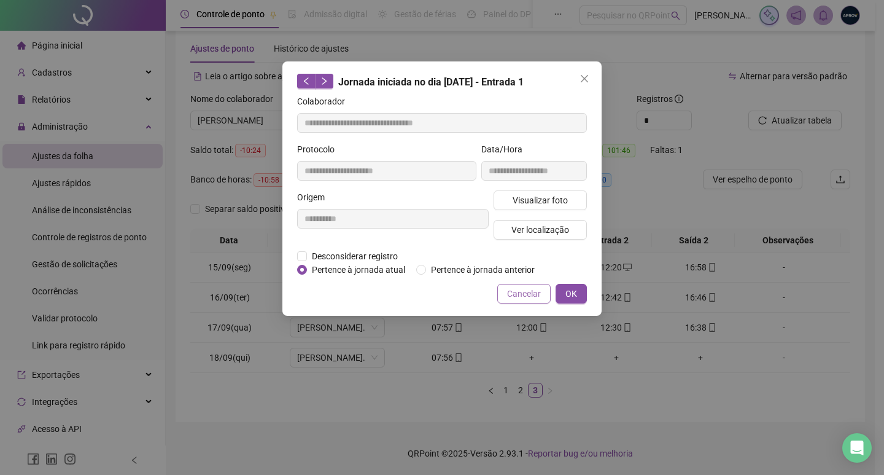
click at [523, 291] on span "Cancelar" at bounding box center [524, 294] width 34 height 14
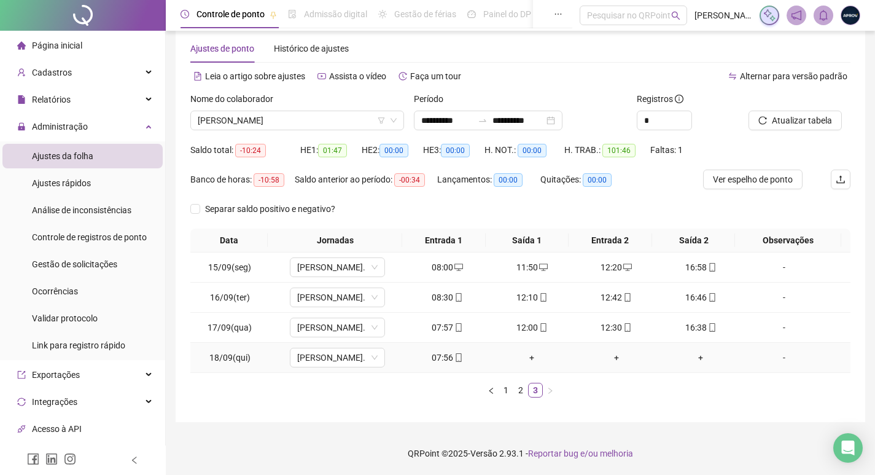
click at [445, 362] on div "07:56" at bounding box center [447, 358] width 75 height 14
type input "**********"
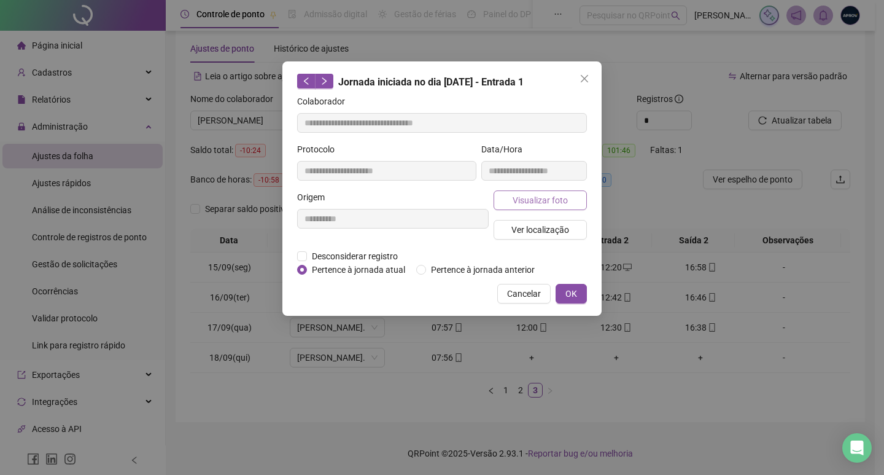
click at [540, 203] on span "Visualizar foto" at bounding box center [540, 200] width 55 height 14
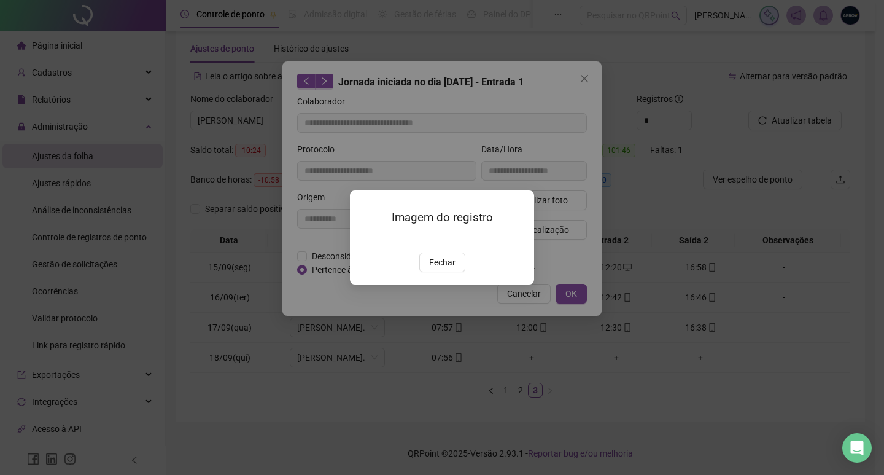
drag, startPoint x: 450, startPoint y: 336, endPoint x: 456, endPoint y: 332, distance: 7.4
click at [451, 269] on span "Fechar" at bounding box center [442, 262] width 26 height 14
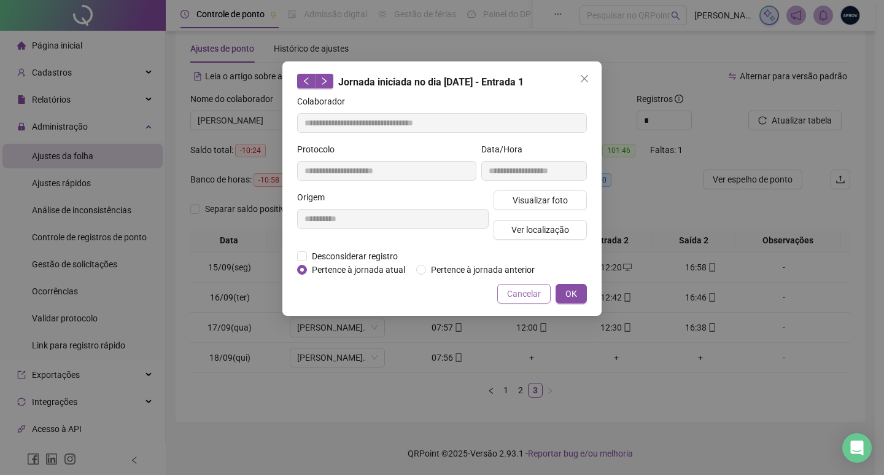
click at [523, 293] on span "Cancelar" at bounding box center [524, 294] width 34 height 14
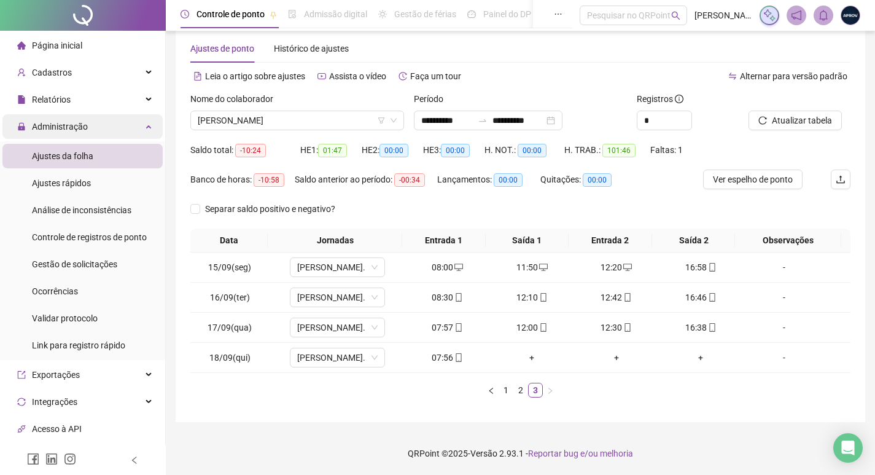
click at [31, 131] on span "Administração" at bounding box center [52, 127] width 71 height 10
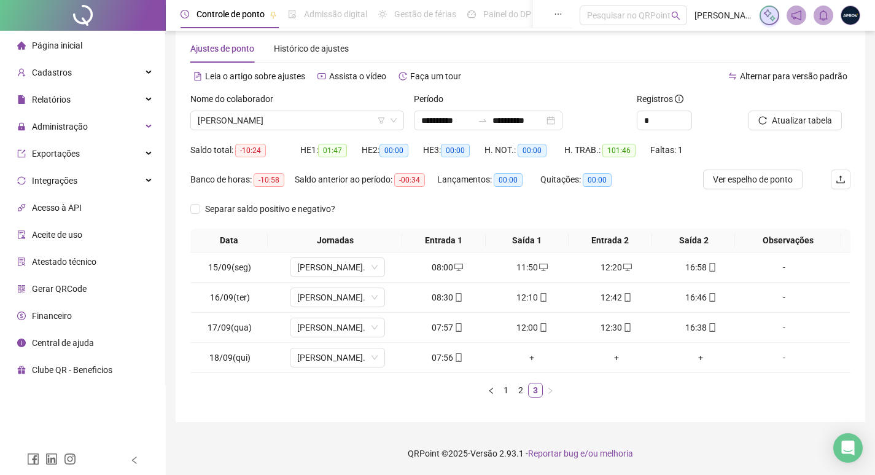
click at [55, 43] on span "Página inicial" at bounding box center [57, 46] width 50 height 10
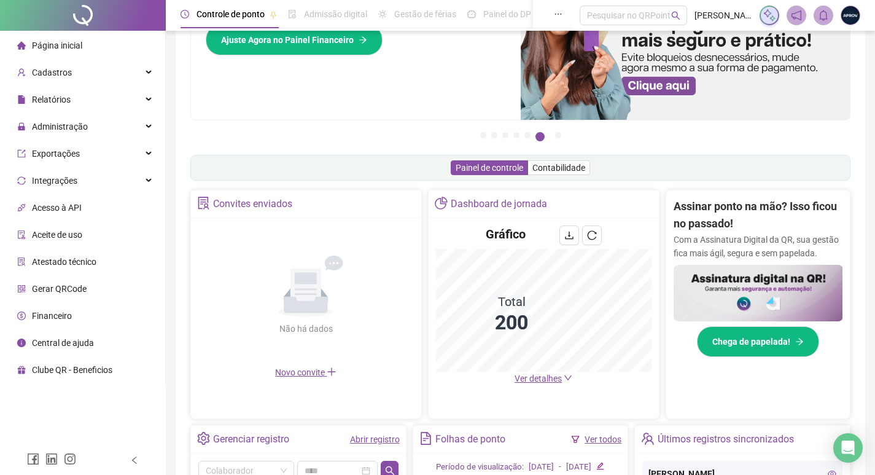
scroll to position [82, 0]
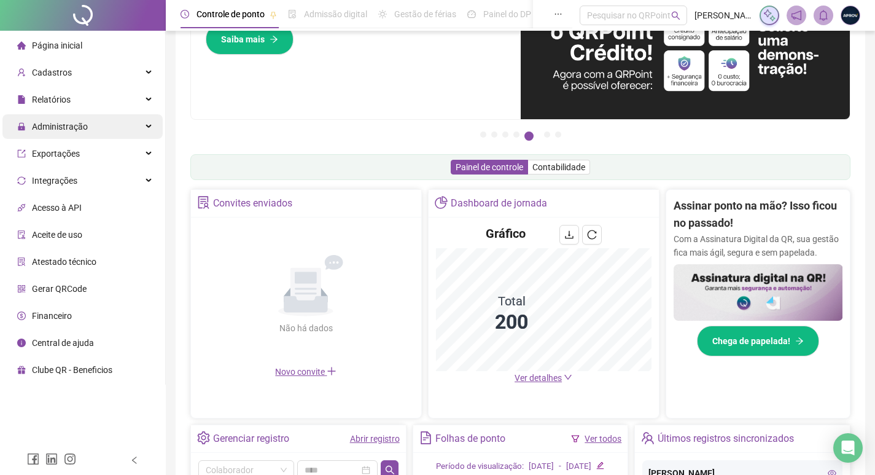
click at [64, 122] on span "Administração" at bounding box center [60, 127] width 56 height 10
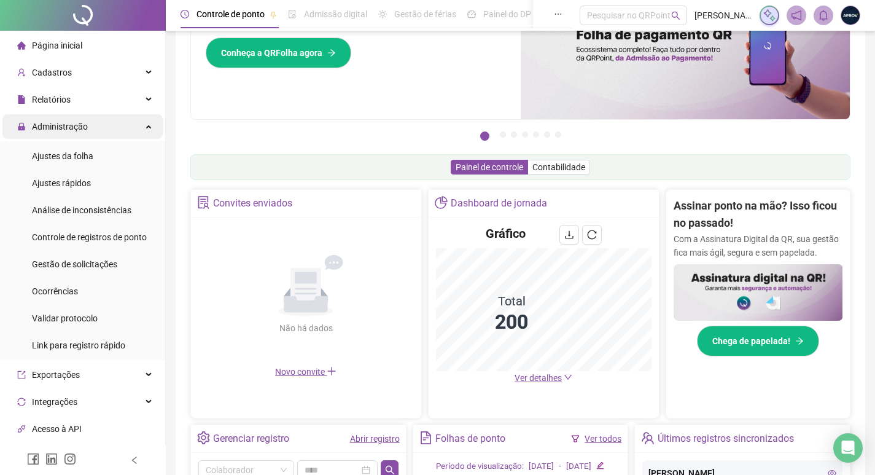
click at [55, 122] on span "Administração" at bounding box center [60, 127] width 56 height 10
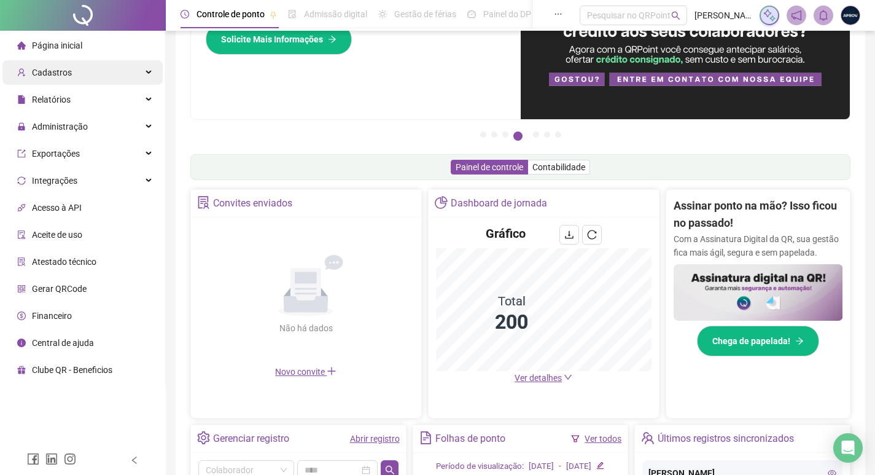
click at [56, 75] on span "Cadastros" at bounding box center [52, 73] width 40 height 10
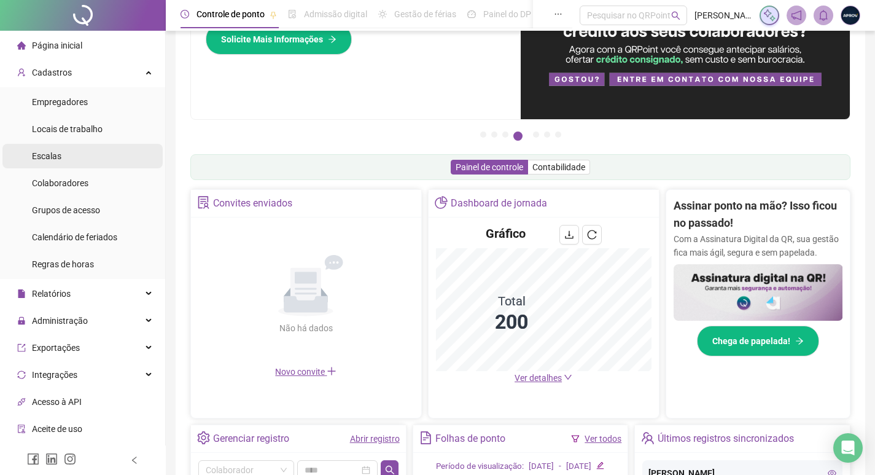
click at [77, 165] on li "Escalas" at bounding box center [82, 156] width 160 height 25
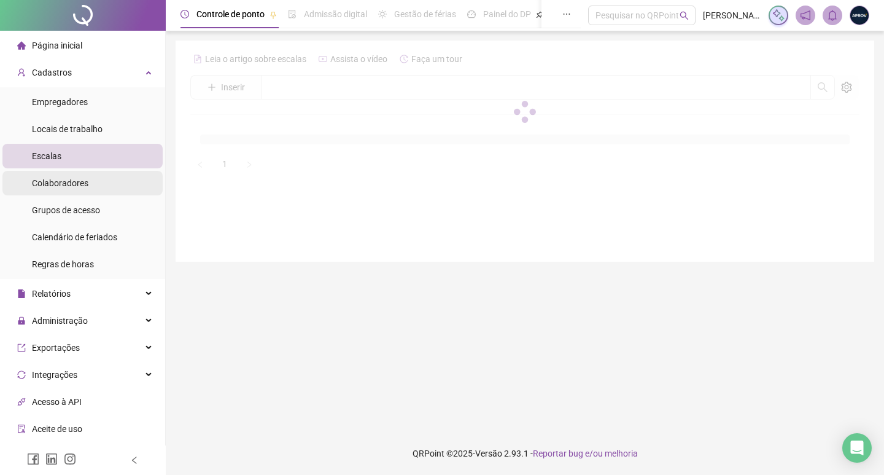
click at [80, 178] on span "Colaboradores" at bounding box center [60, 183] width 56 height 10
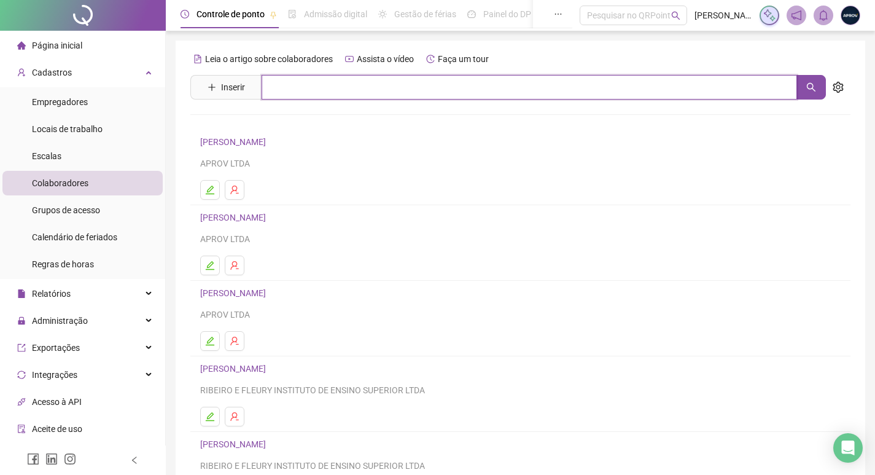
click at [332, 92] on input "text" at bounding box center [529, 87] width 535 height 25
type input "**********"
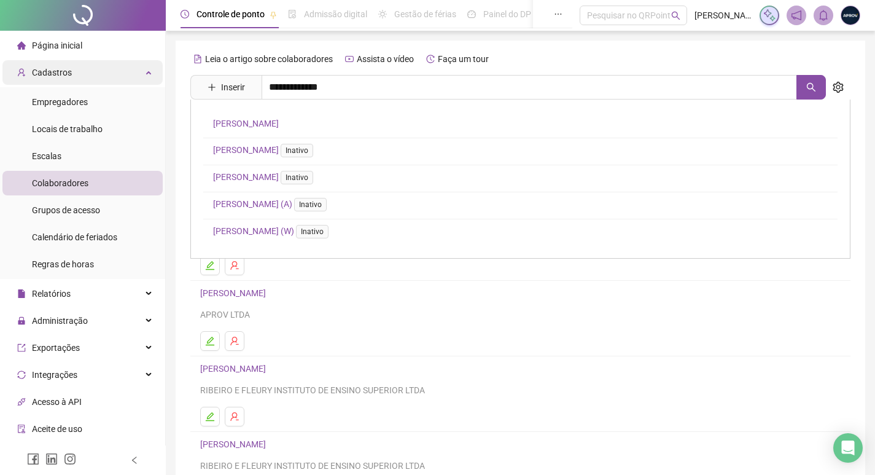
click at [50, 68] on span "Cadastros" at bounding box center [52, 73] width 40 height 10
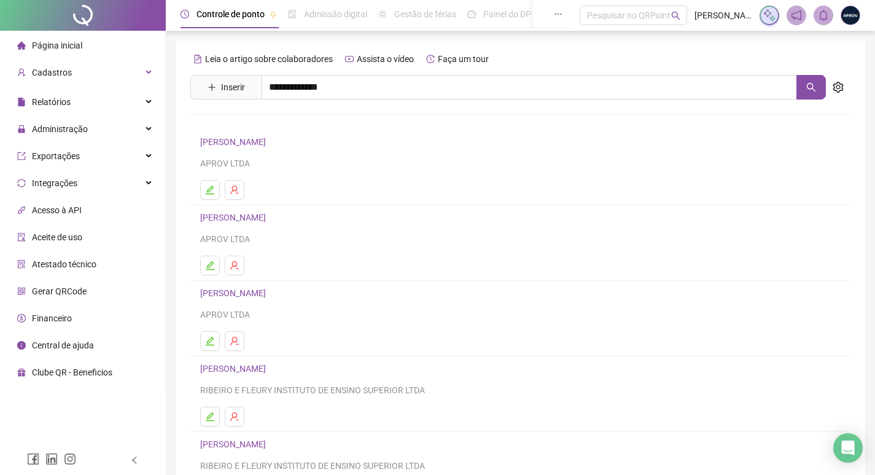
click at [60, 36] on div "Página inicial" at bounding box center [49, 45] width 65 height 25
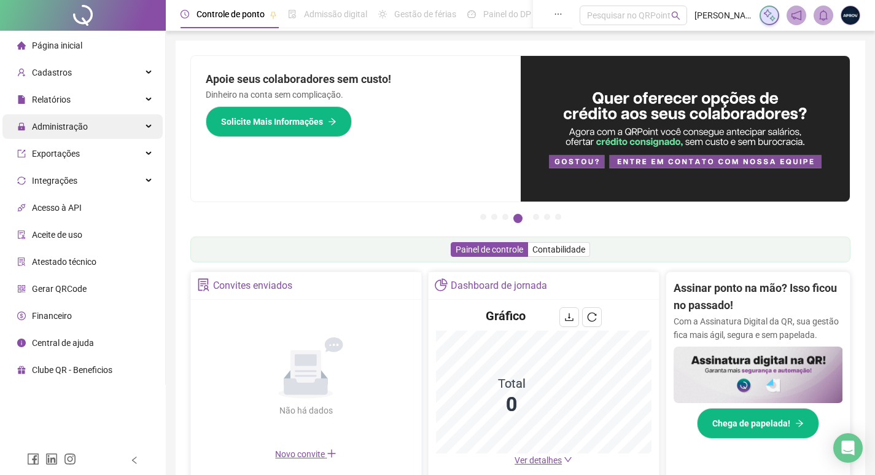
click at [80, 133] on span "Administração" at bounding box center [52, 126] width 71 height 25
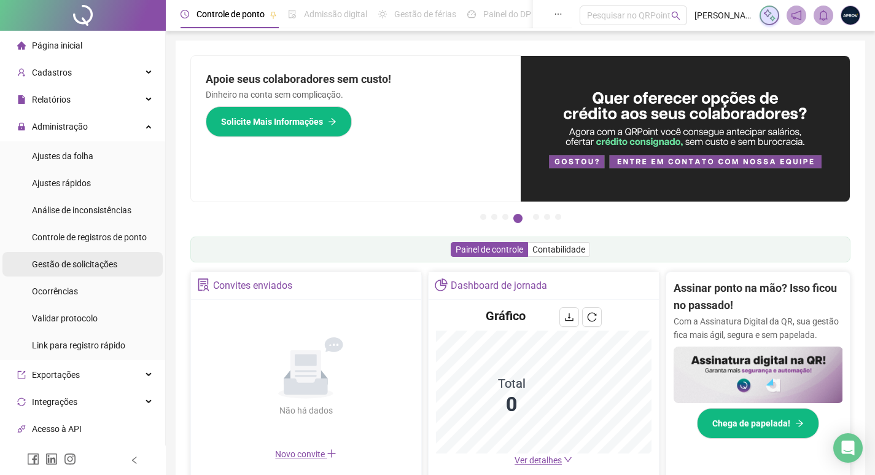
click at [98, 263] on span "Gestão de solicitações" at bounding box center [74, 264] width 85 height 10
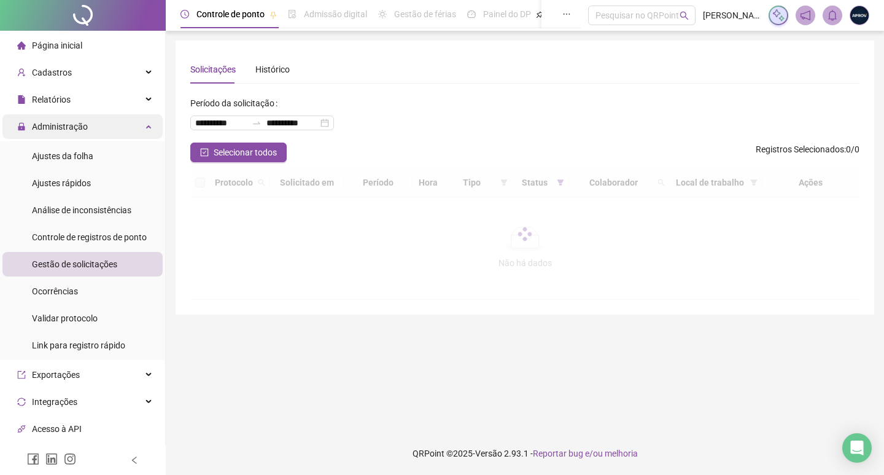
click at [66, 126] on span "Administração" at bounding box center [60, 127] width 56 height 10
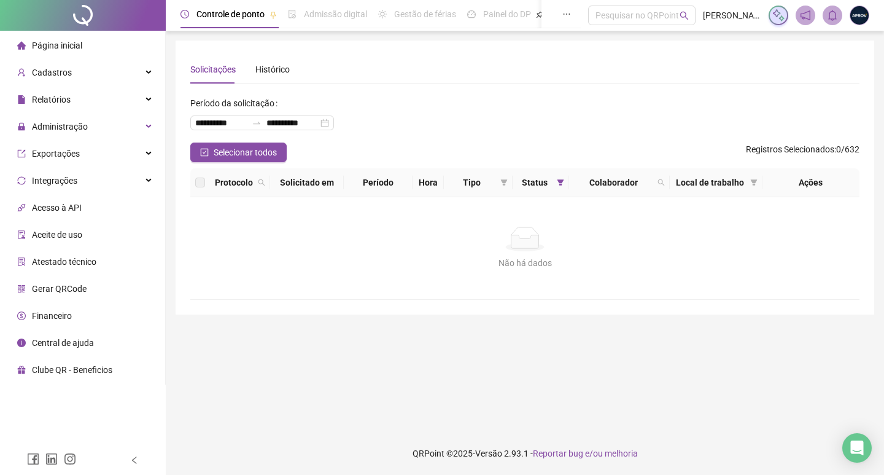
click at [49, 50] on span "Página inicial" at bounding box center [57, 46] width 50 height 10
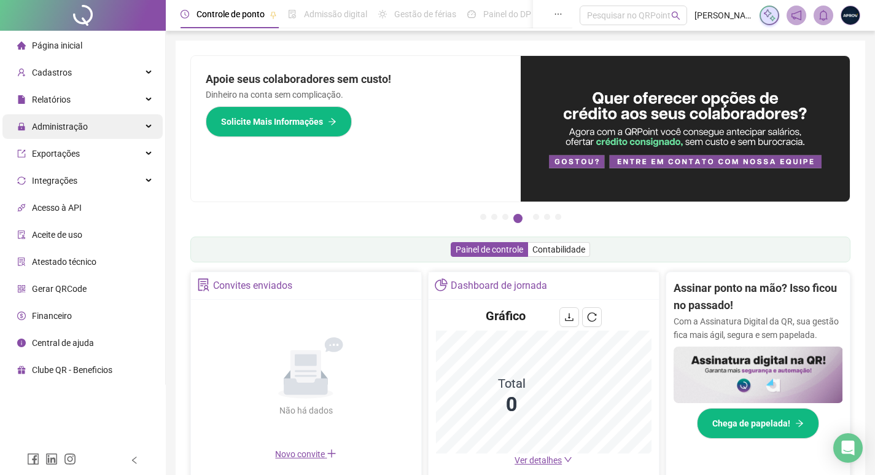
click at [37, 120] on span "Administração" at bounding box center [52, 126] width 71 height 25
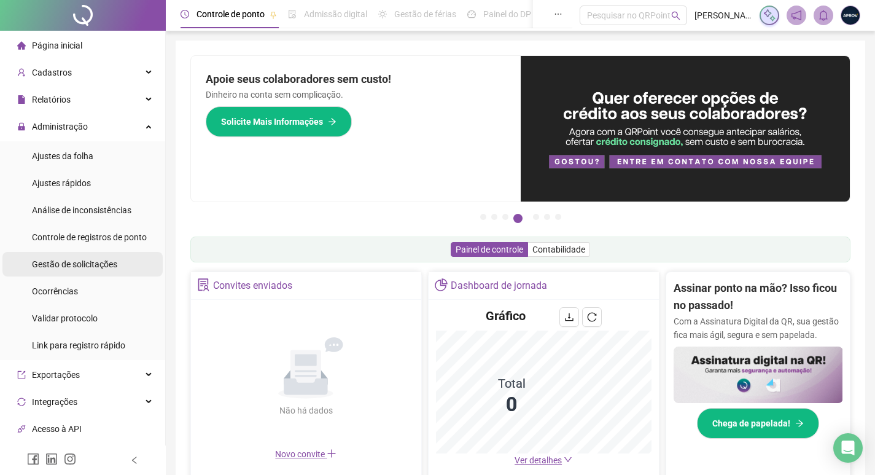
click at [103, 254] on div "Gestão de solicitações" at bounding box center [74, 264] width 85 height 25
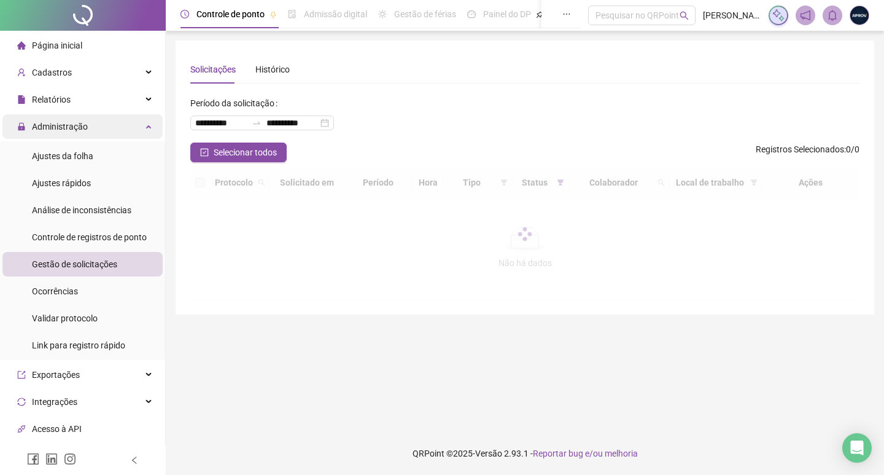
click at [63, 128] on span "Administração" at bounding box center [60, 127] width 56 height 10
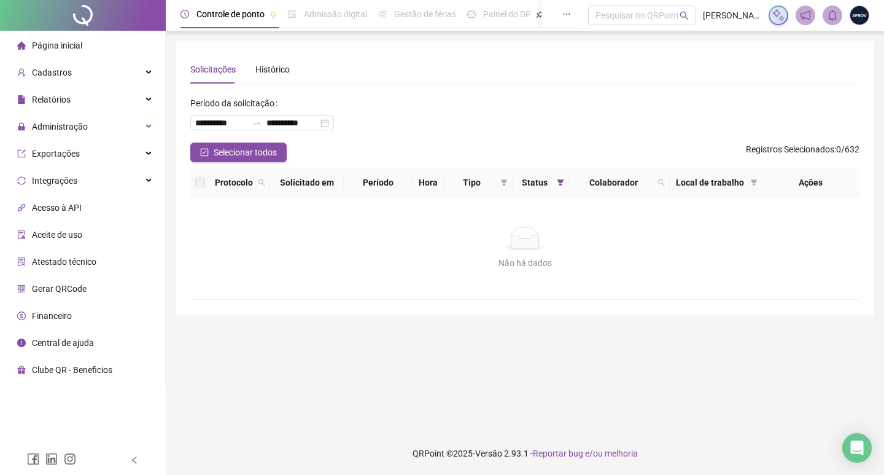
click at [66, 50] on span "Página inicial" at bounding box center [57, 46] width 50 height 10
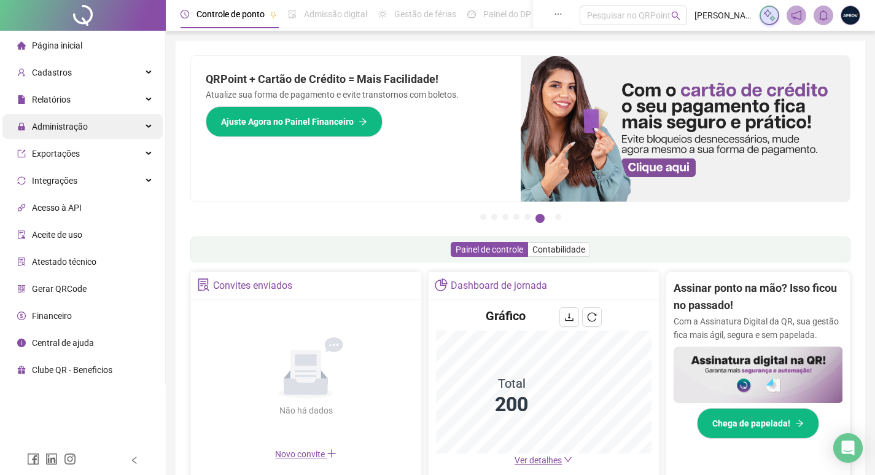
click at [58, 119] on span "Administração" at bounding box center [52, 126] width 71 height 25
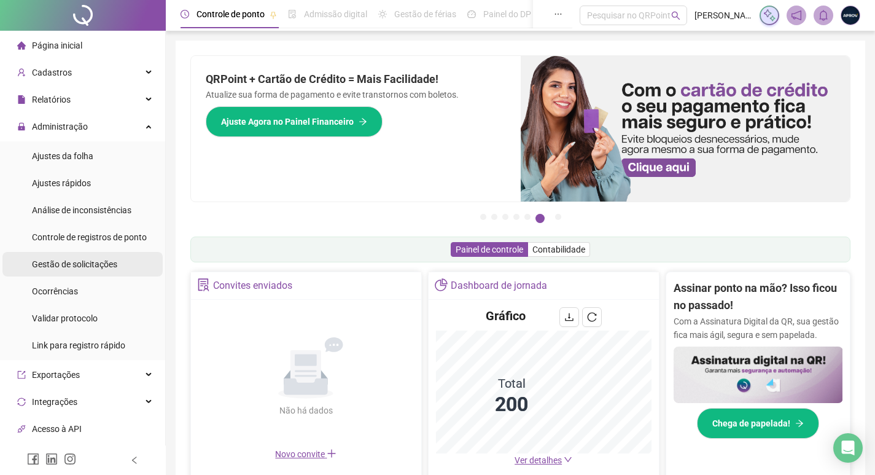
click at [91, 262] on span "Gestão de solicitações" at bounding box center [74, 264] width 85 height 10
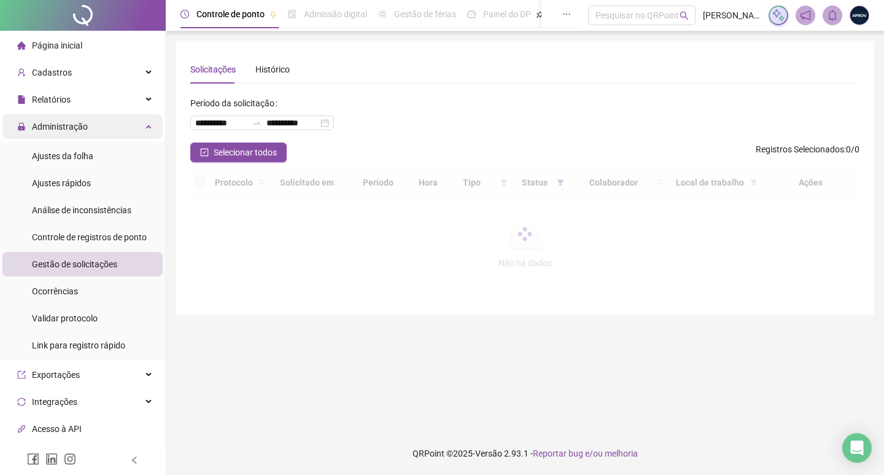
click at [94, 134] on div "Administração" at bounding box center [82, 126] width 160 height 25
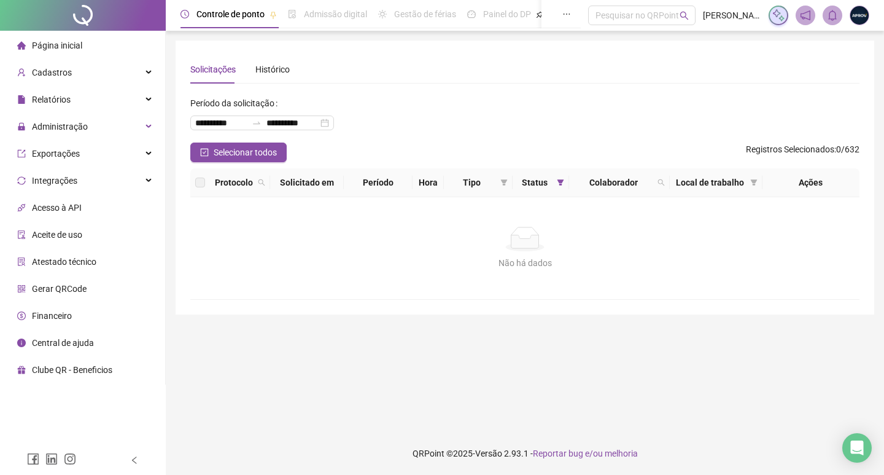
click at [66, 50] on span "Página inicial" at bounding box center [57, 46] width 50 height 10
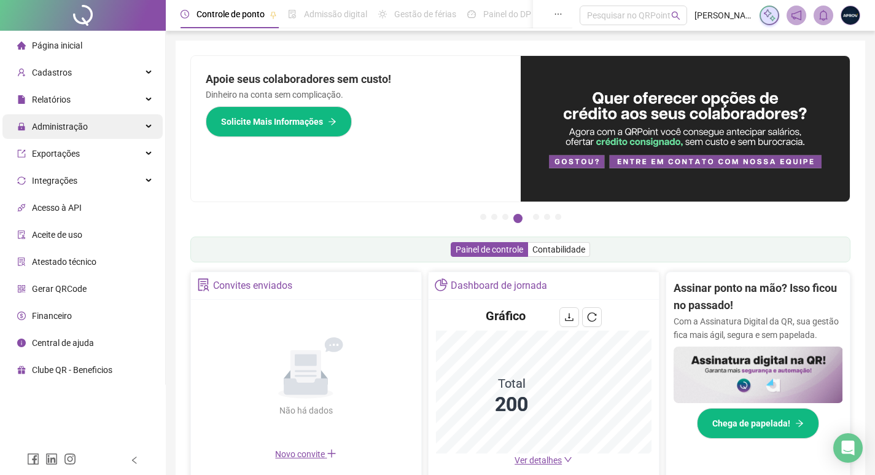
click at [72, 133] on span "Administração" at bounding box center [52, 126] width 71 height 25
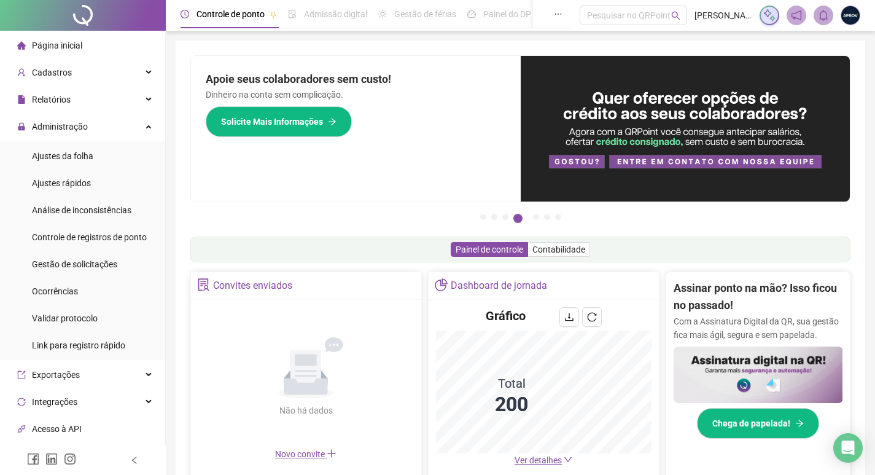
drag, startPoint x: 69, startPoint y: 257, endPoint x: 72, endPoint y: 169, distance: 87.9
click at [69, 249] on ul "Ajustes da folha Ajustes rápidos Análise de inconsistências Controle de registr…" at bounding box center [82, 250] width 165 height 219
click at [72, 125] on span "Administração" at bounding box center [60, 127] width 56 height 10
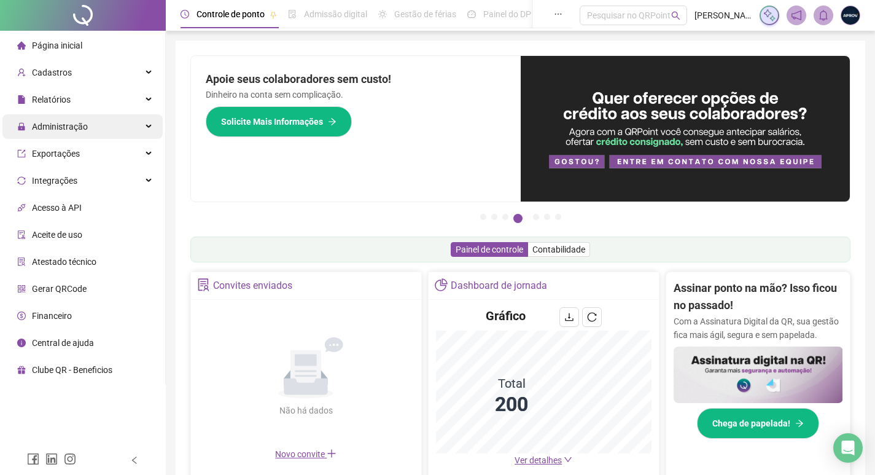
click at [72, 125] on span "Administração" at bounding box center [60, 127] width 56 height 10
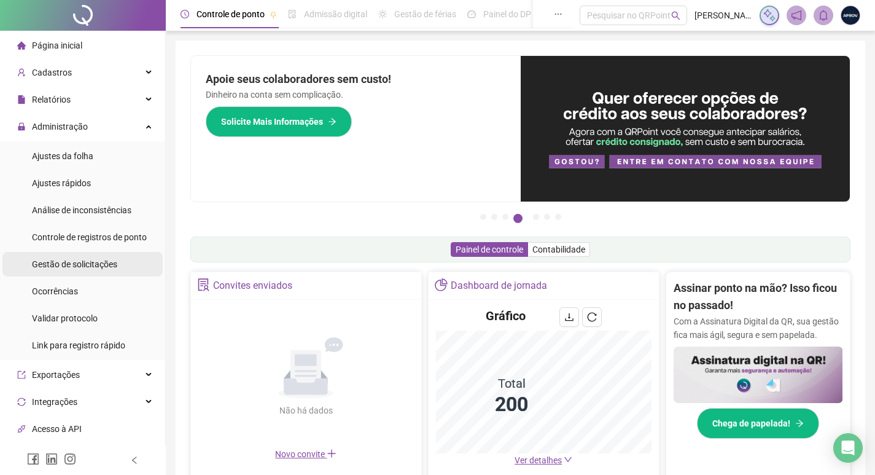
click at [61, 264] on span "Gestão de solicitações" at bounding box center [74, 264] width 85 height 10
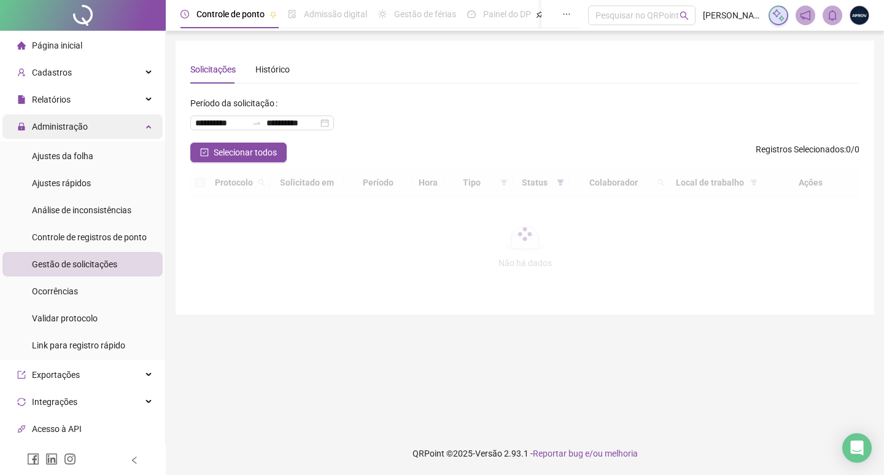
click at [60, 122] on span "Administração" at bounding box center [60, 127] width 56 height 10
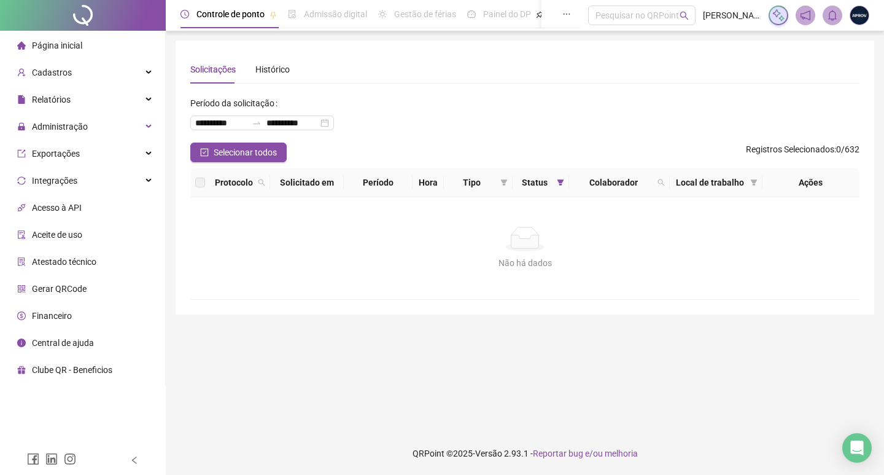
click at [44, 50] on span "Página inicial" at bounding box center [57, 46] width 50 height 10
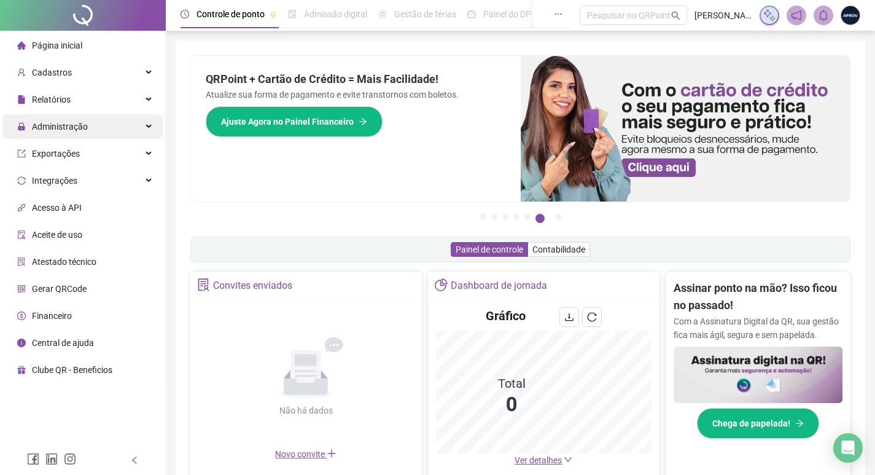
click at [84, 126] on span "Administração" at bounding box center [60, 127] width 56 height 10
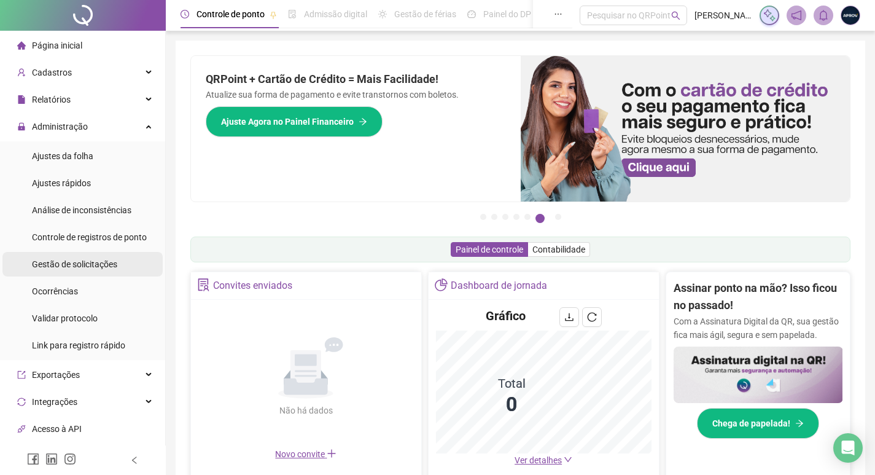
click at [80, 259] on span "Gestão de solicitações" at bounding box center [74, 264] width 85 height 10
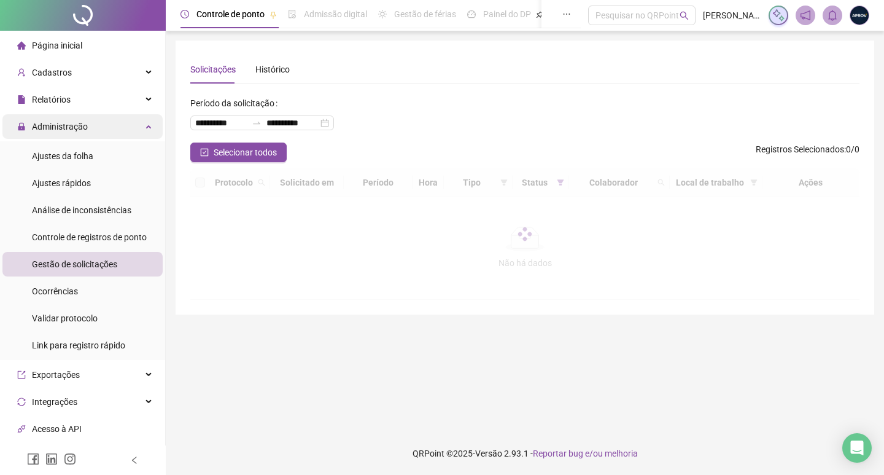
click at [85, 126] on span "Administração" at bounding box center [60, 127] width 56 height 10
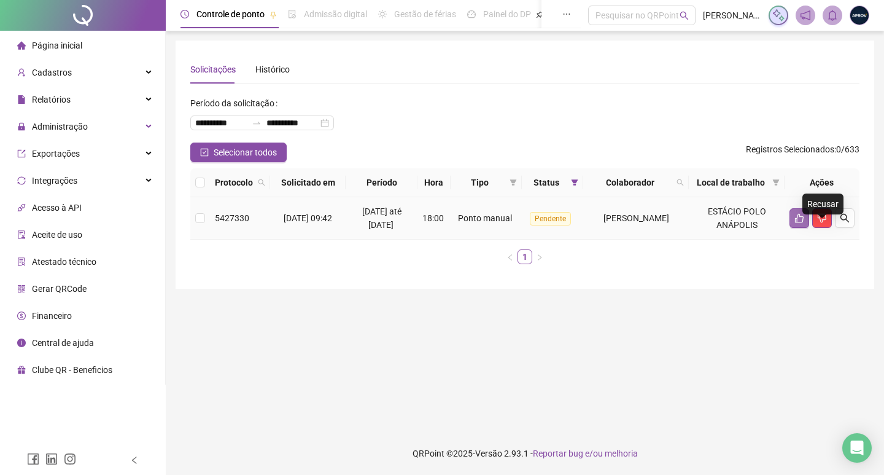
click at [798, 223] on icon "like" at bounding box center [800, 218] width 10 height 10
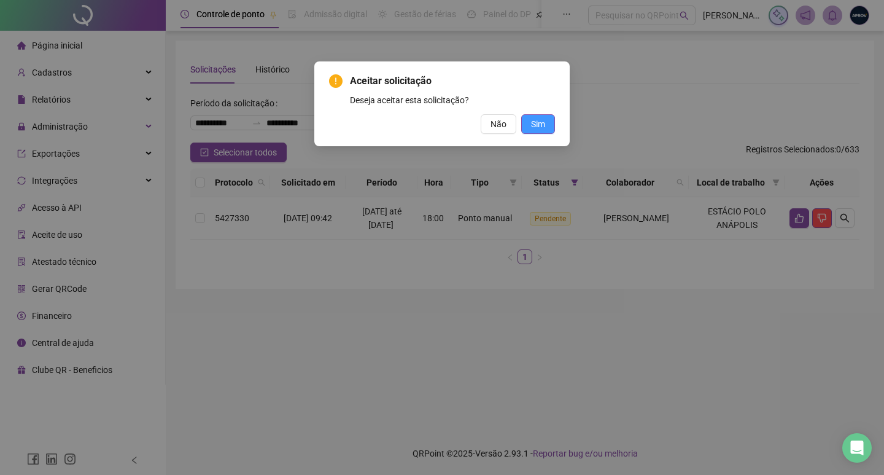
click at [538, 121] on span "Sim" at bounding box center [538, 124] width 14 height 14
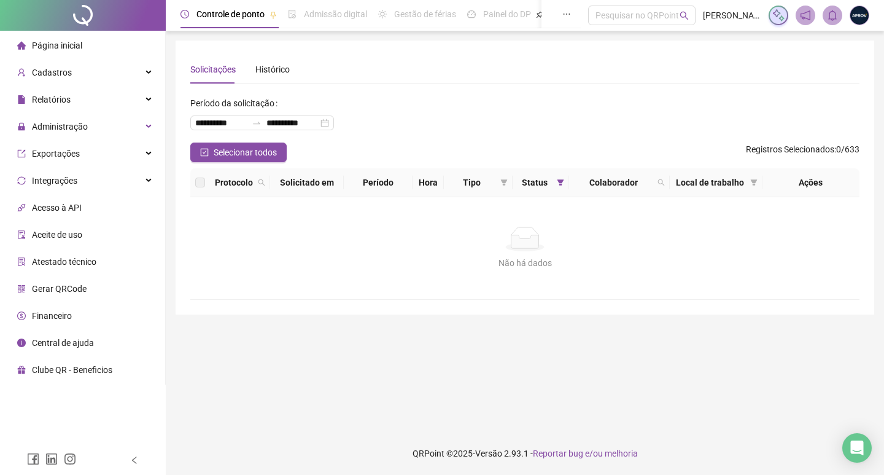
click at [64, 50] on span "Página inicial" at bounding box center [57, 46] width 50 height 10
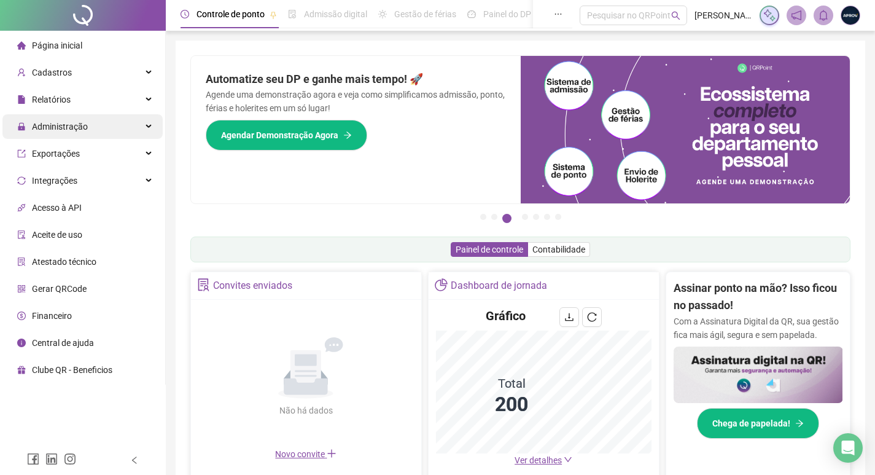
click at [91, 124] on div "Administração" at bounding box center [82, 126] width 160 height 25
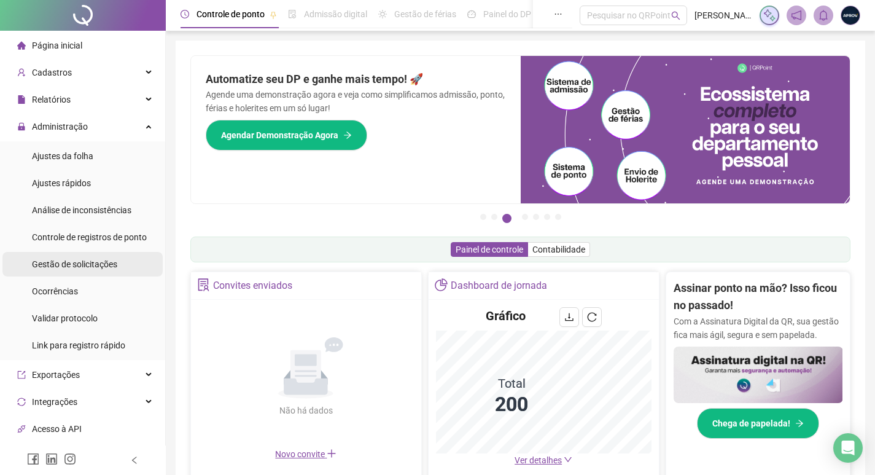
click at [110, 275] on div "Gestão de solicitações" at bounding box center [74, 264] width 85 height 25
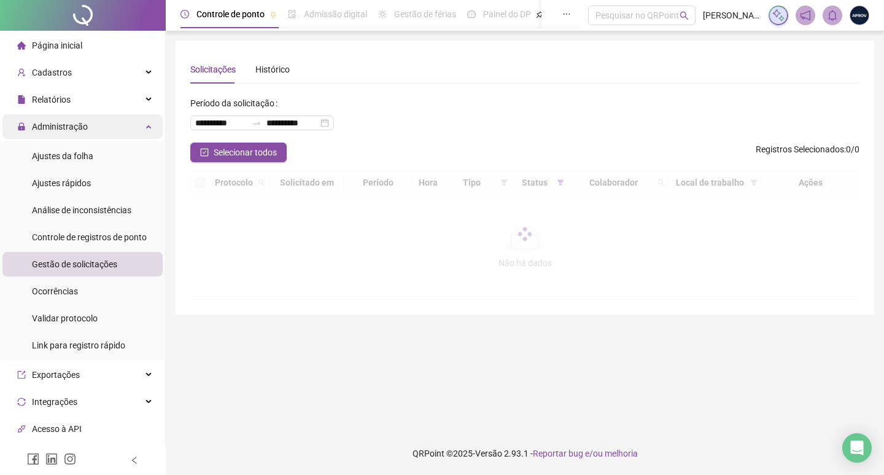
click at [82, 123] on span "Administração" at bounding box center [60, 127] width 56 height 10
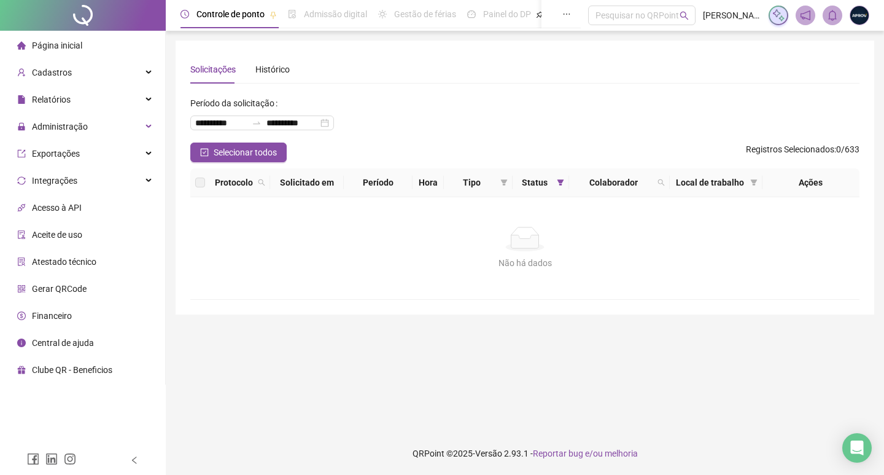
click at [52, 44] on span "Página inicial" at bounding box center [57, 46] width 50 height 10
